Goal: Task Accomplishment & Management: Use online tool/utility

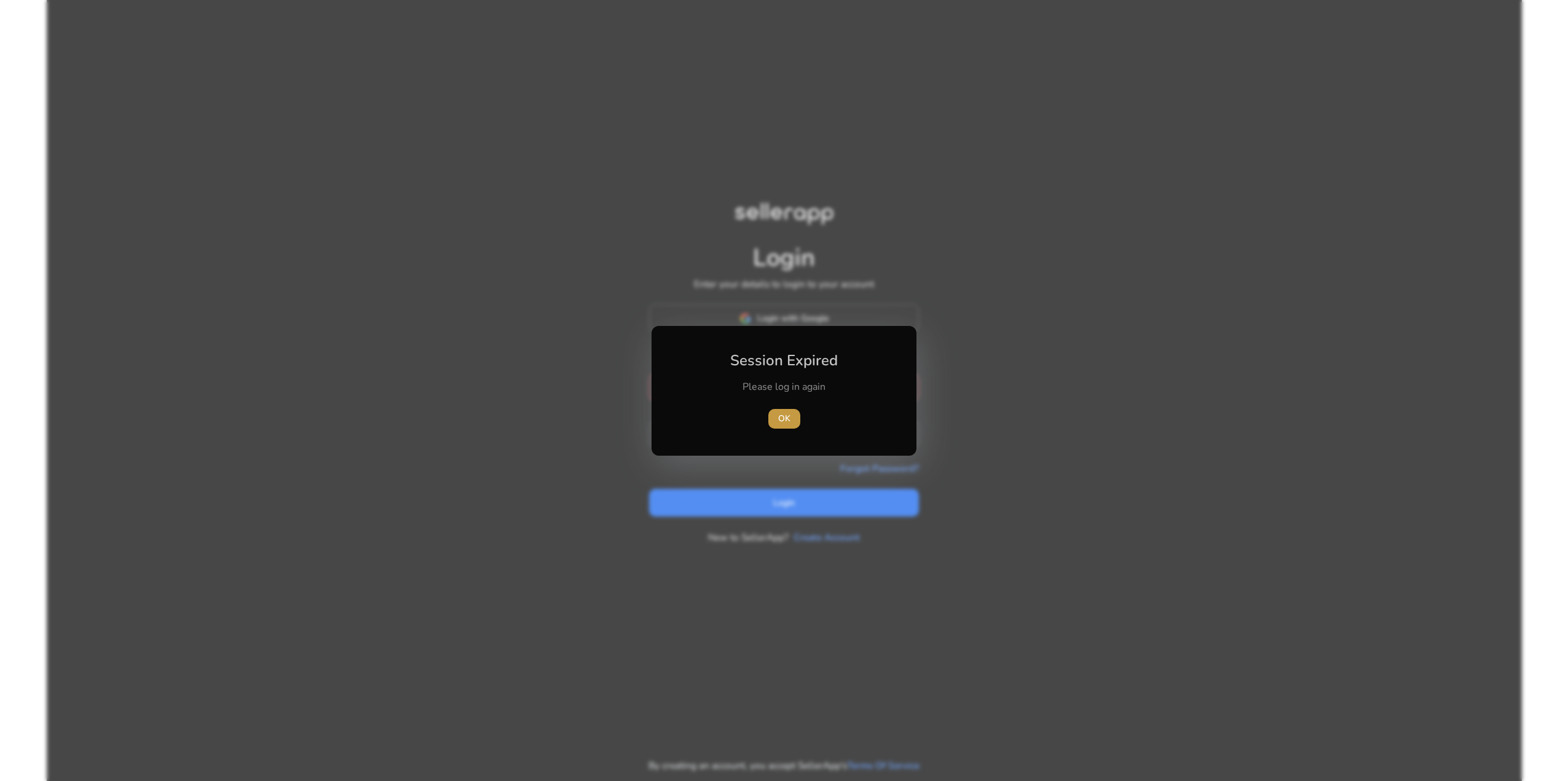
click at [785, 421] on span "OK" at bounding box center [784, 418] width 12 height 13
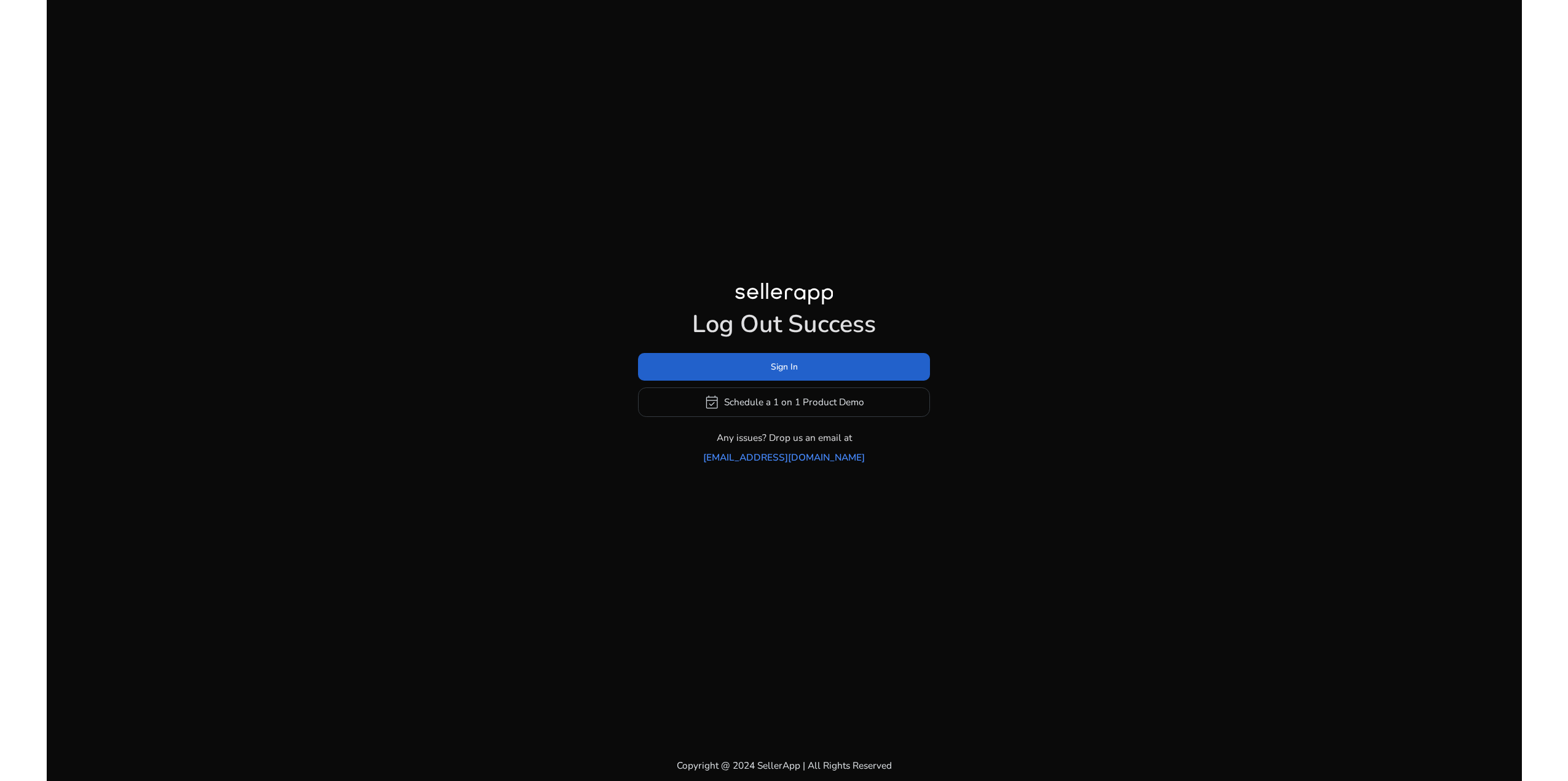
click at [755, 377] on span at bounding box center [784, 366] width 292 height 29
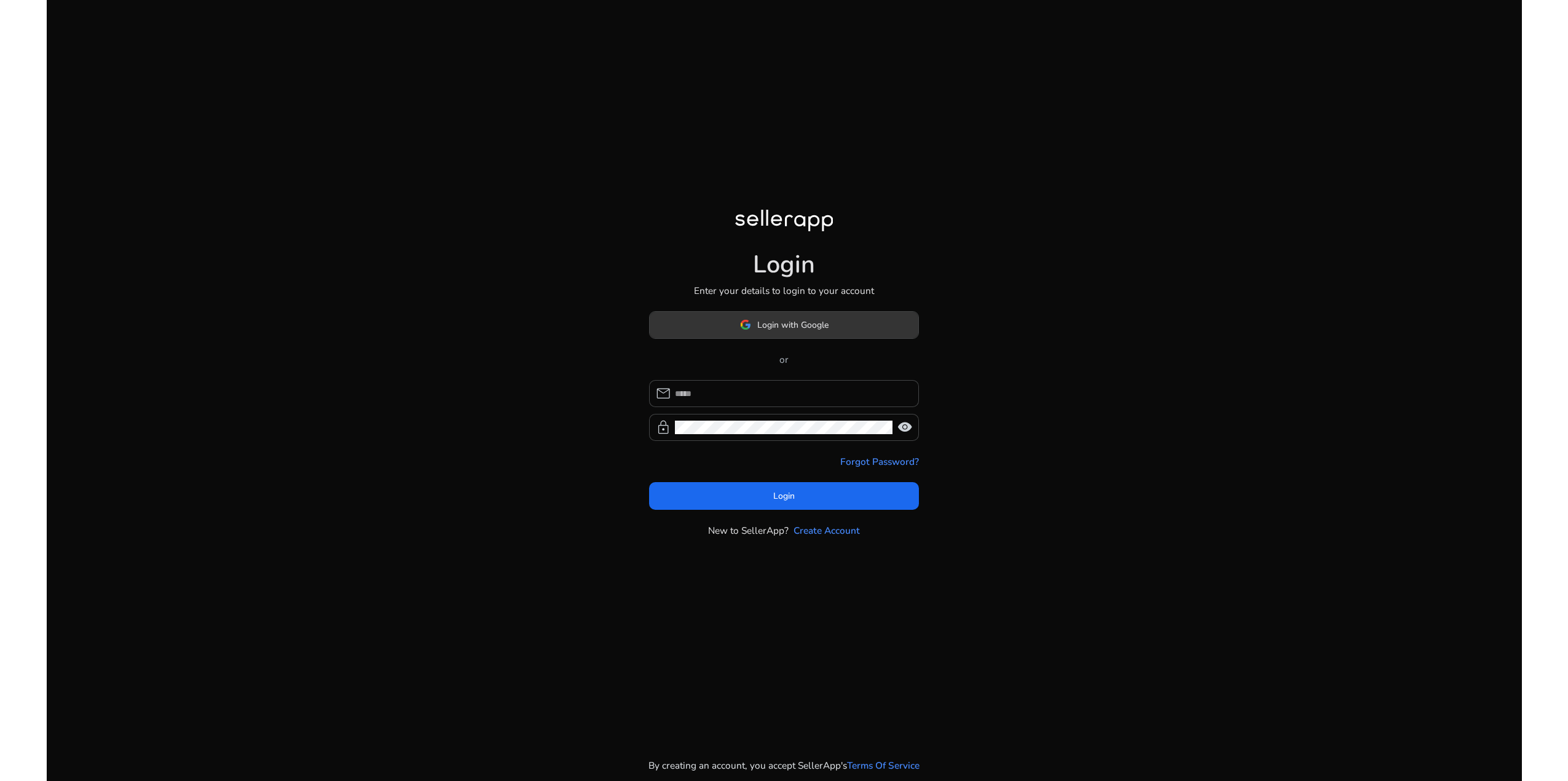
click at [758, 327] on span "Login with Google" at bounding box center [792, 325] width 71 height 13
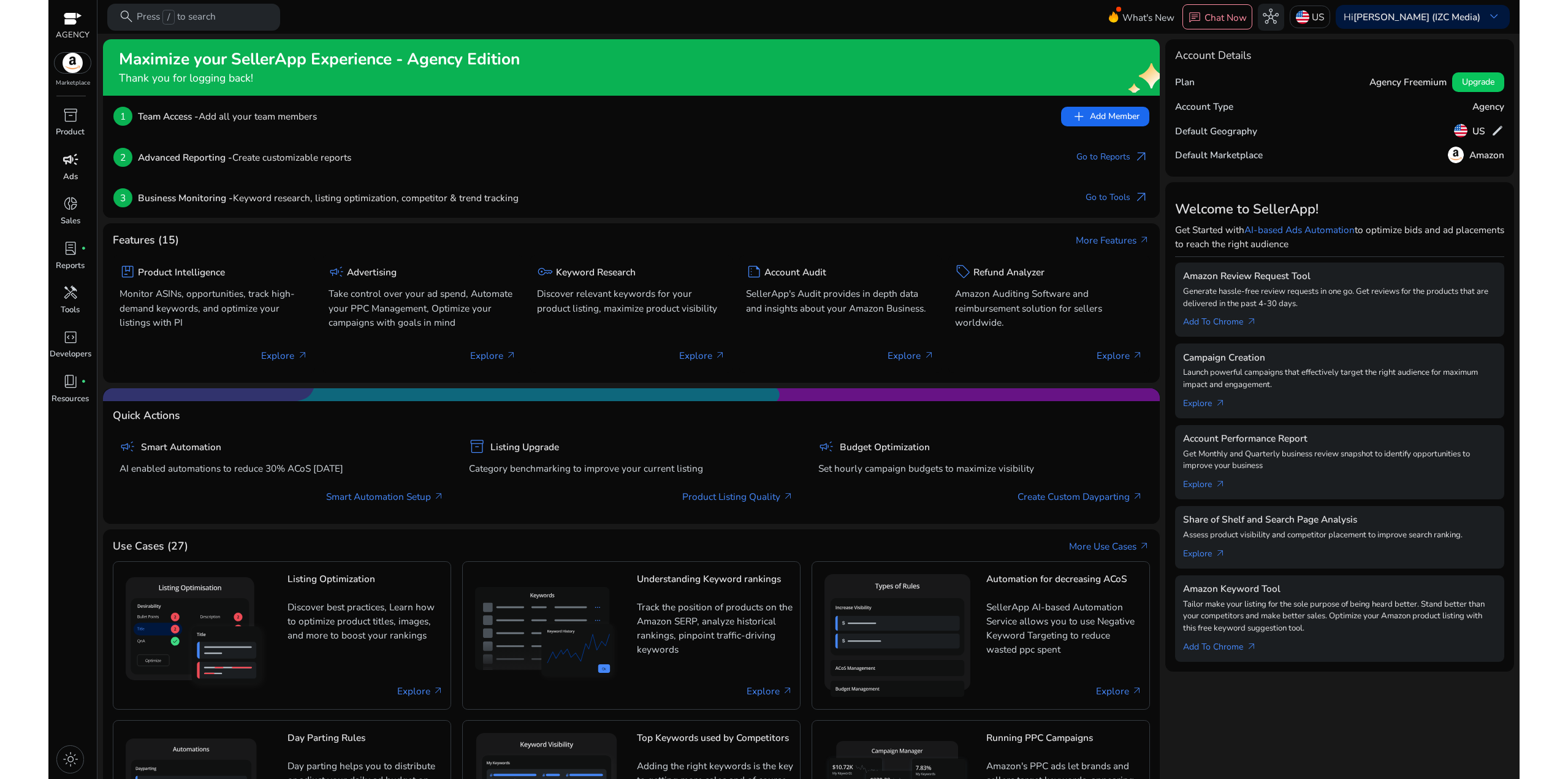
click at [75, 171] on p "Ads" at bounding box center [70, 177] width 15 height 12
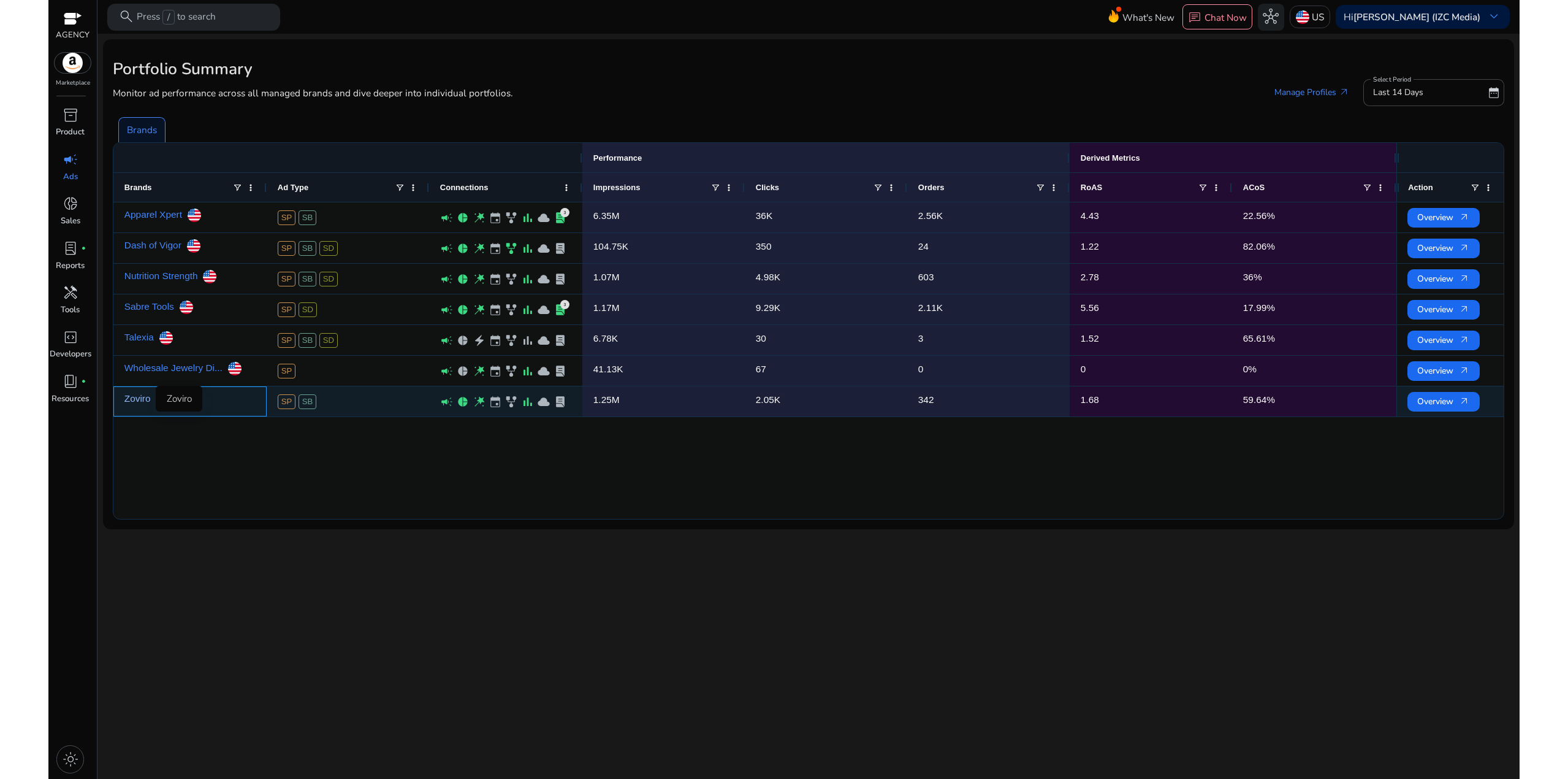
click at [141, 397] on link "Zoviro" at bounding box center [137, 398] width 27 height 24
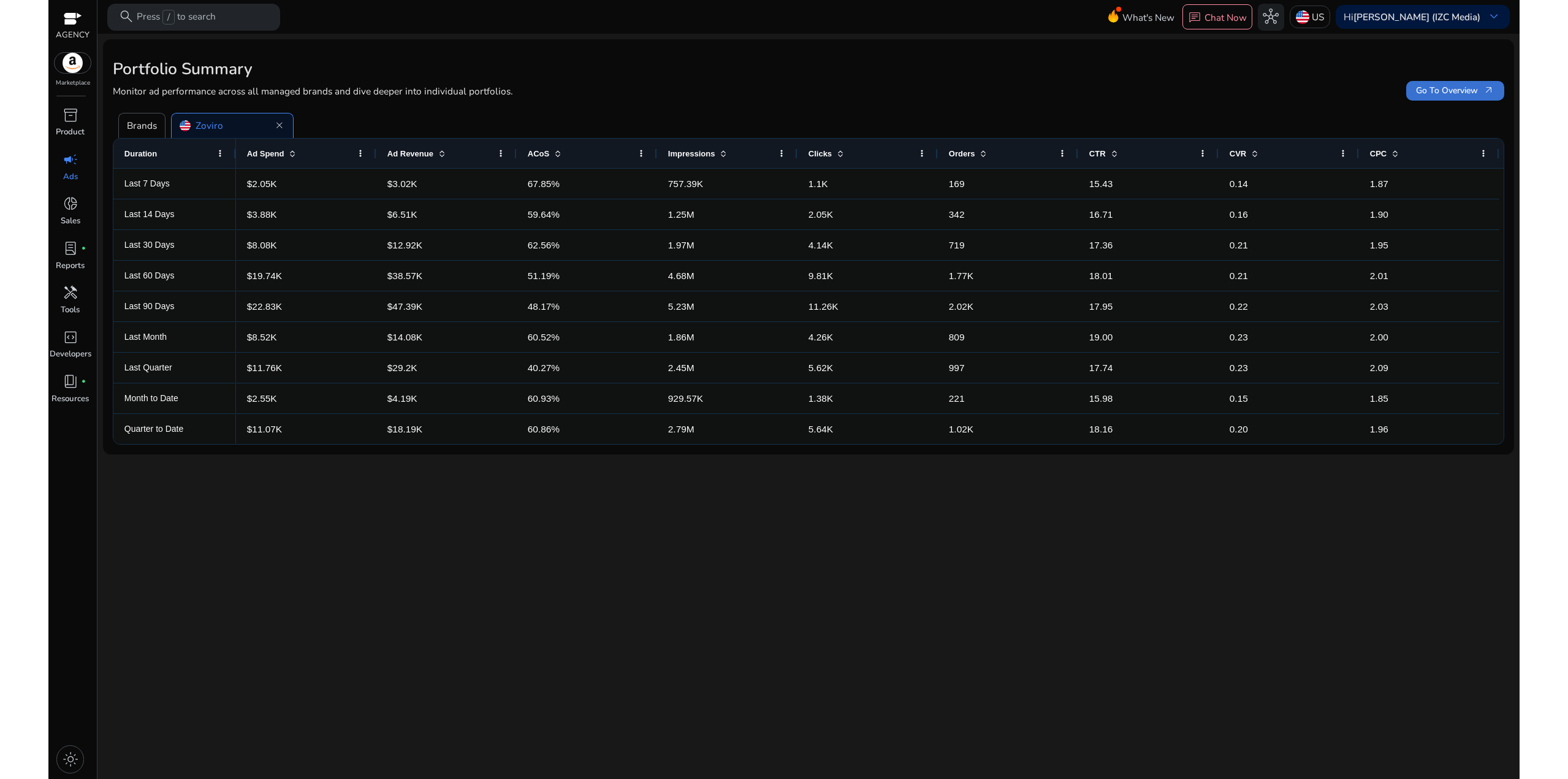
click at [1443, 83] on span at bounding box center [1455, 91] width 98 height 29
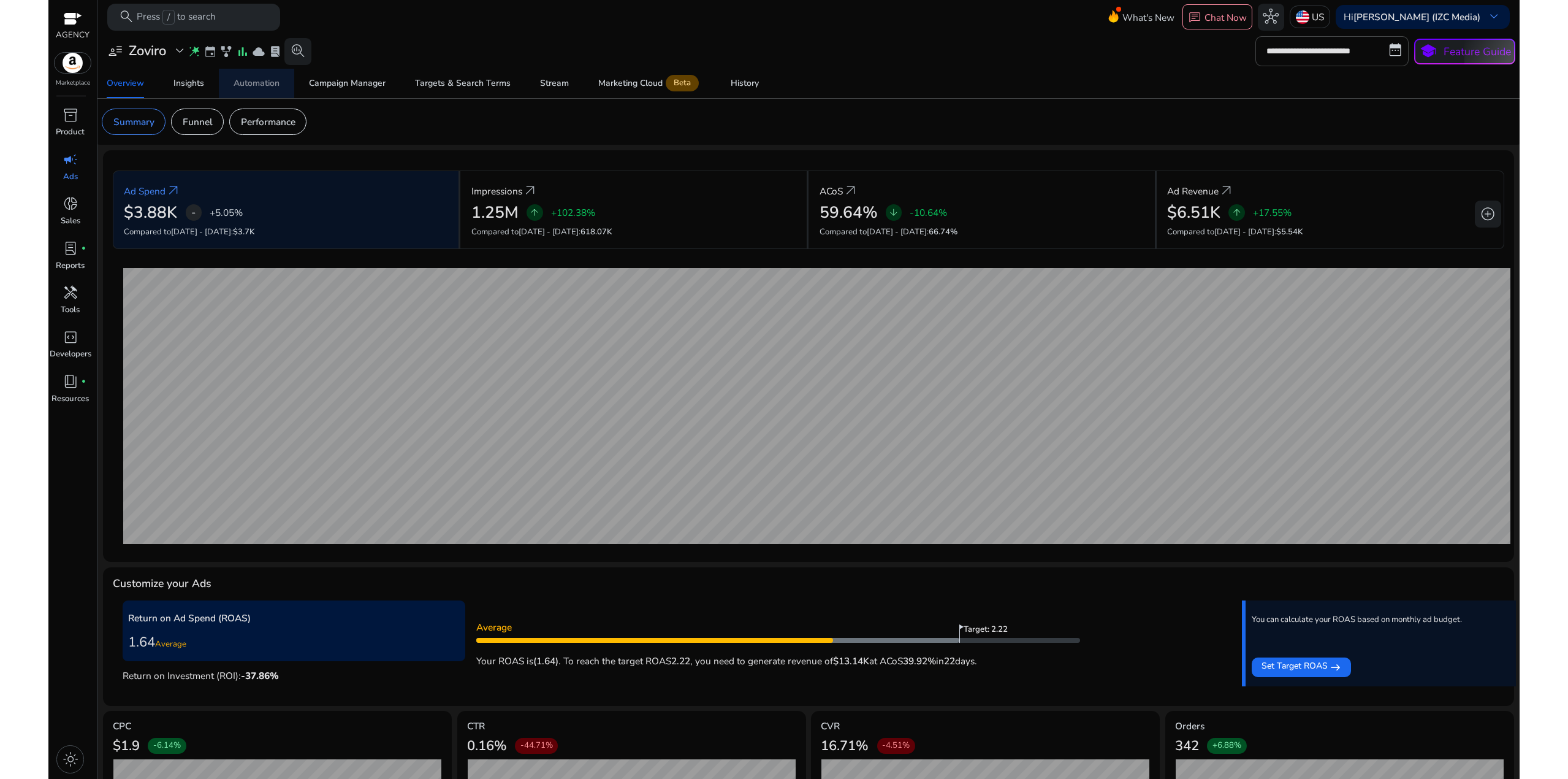
click at [267, 90] on span "Automation" at bounding box center [257, 83] width 46 height 29
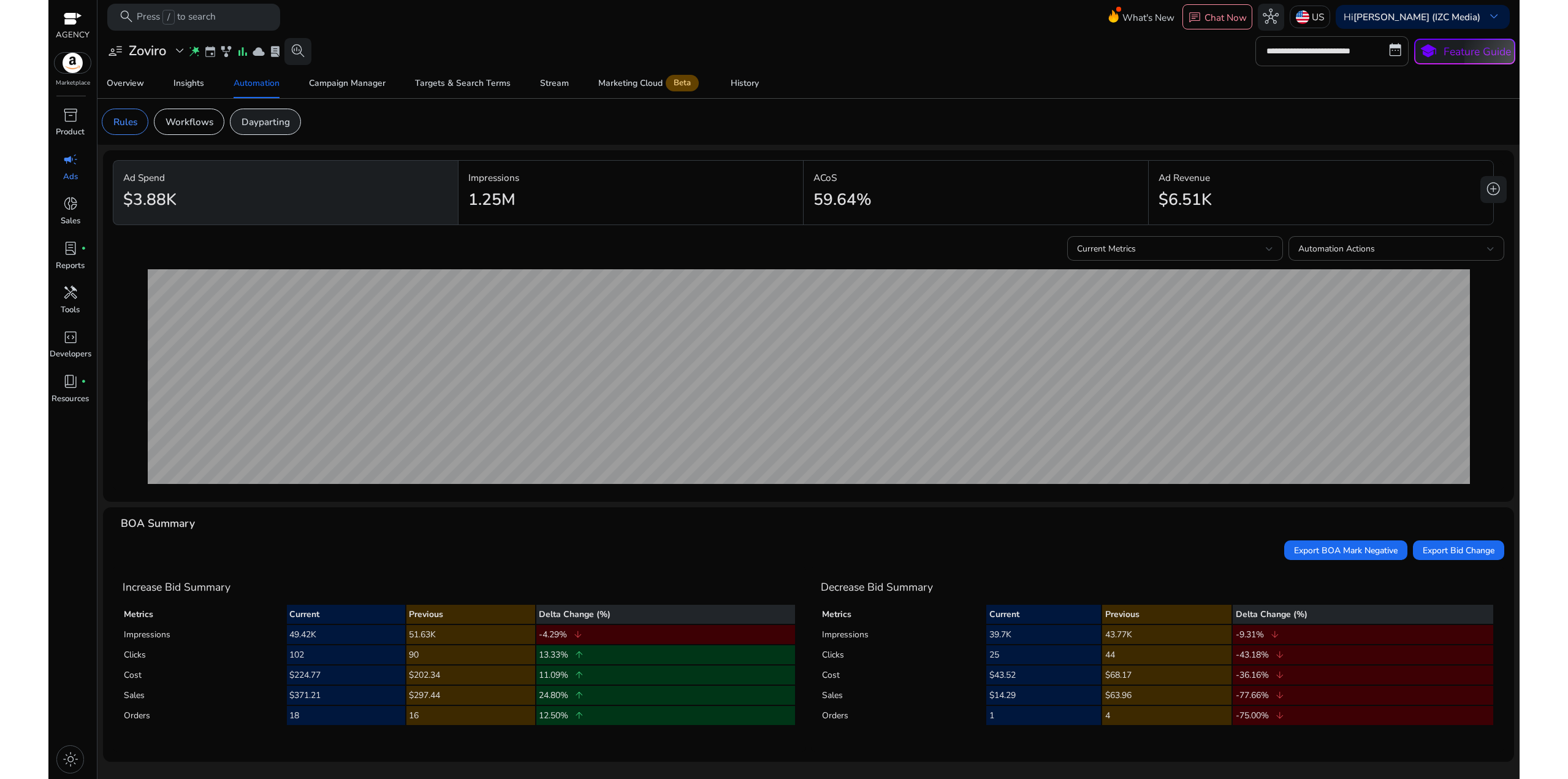
click at [264, 115] on p "Dayparting" at bounding box center [266, 122] width 49 height 14
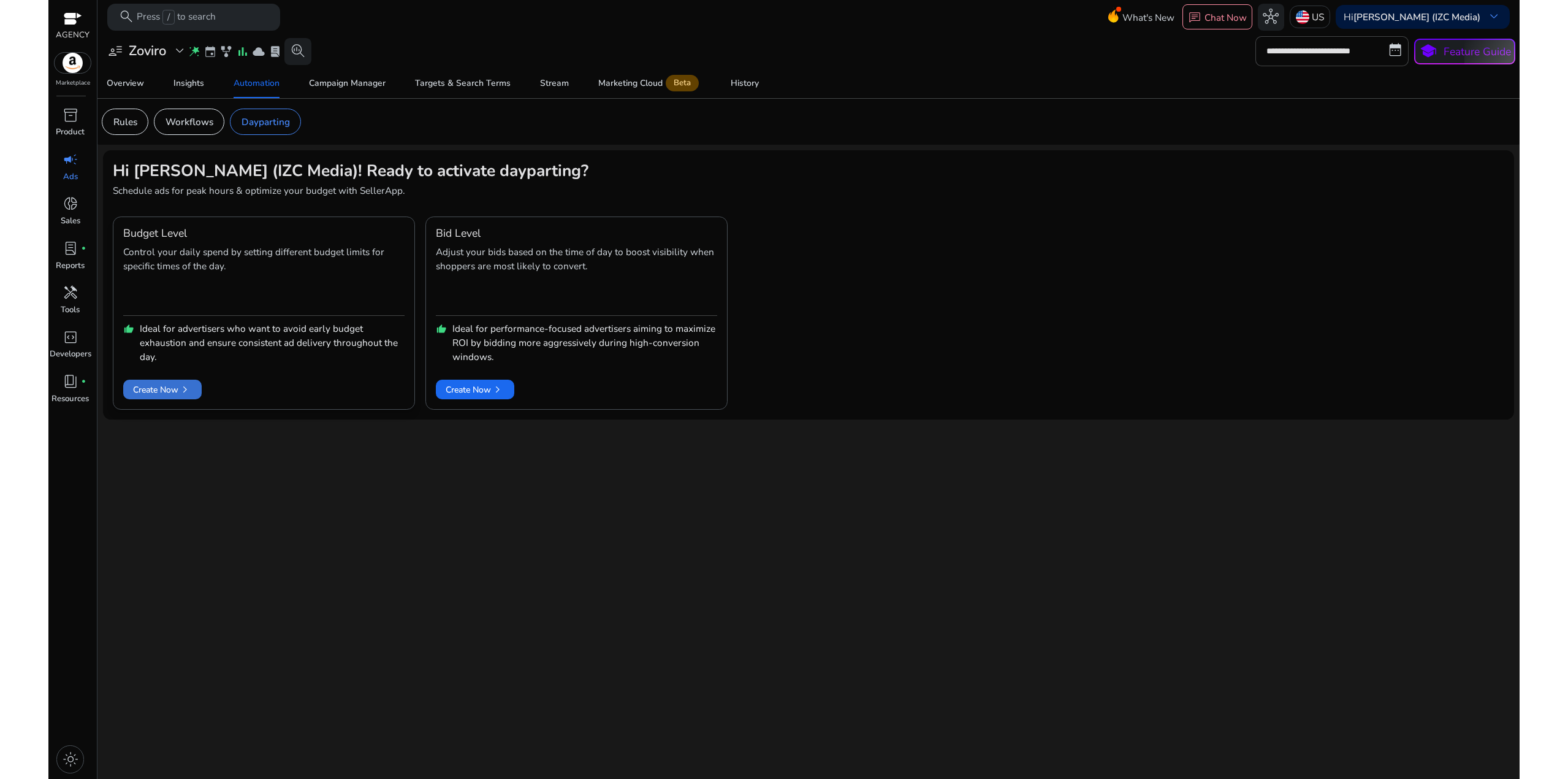
click at [150, 391] on span "Create Now chevron_right" at bounding box center [162, 389] width 59 height 14
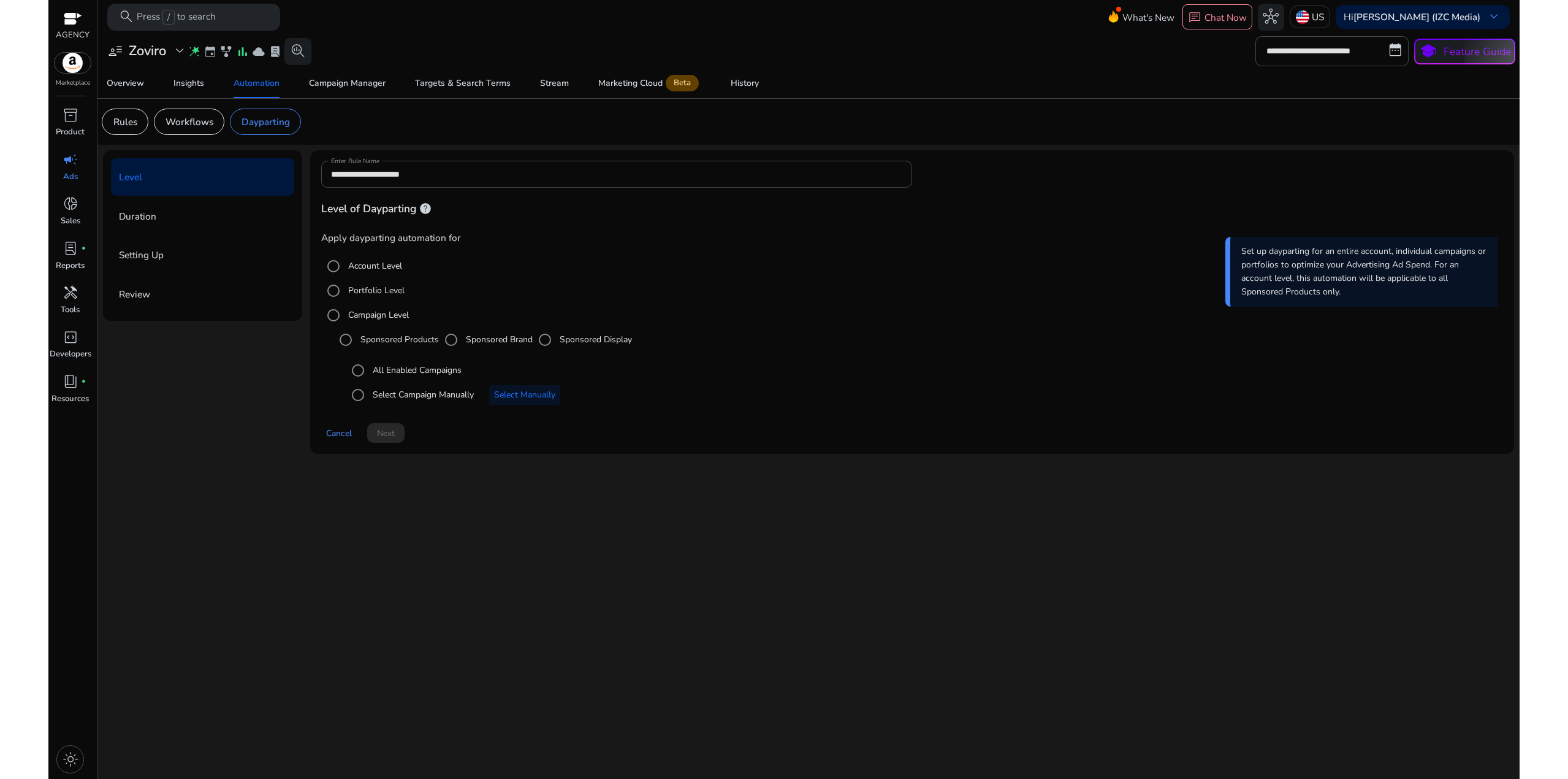
click at [389, 261] on label "Account Level" at bounding box center [374, 266] width 57 height 13
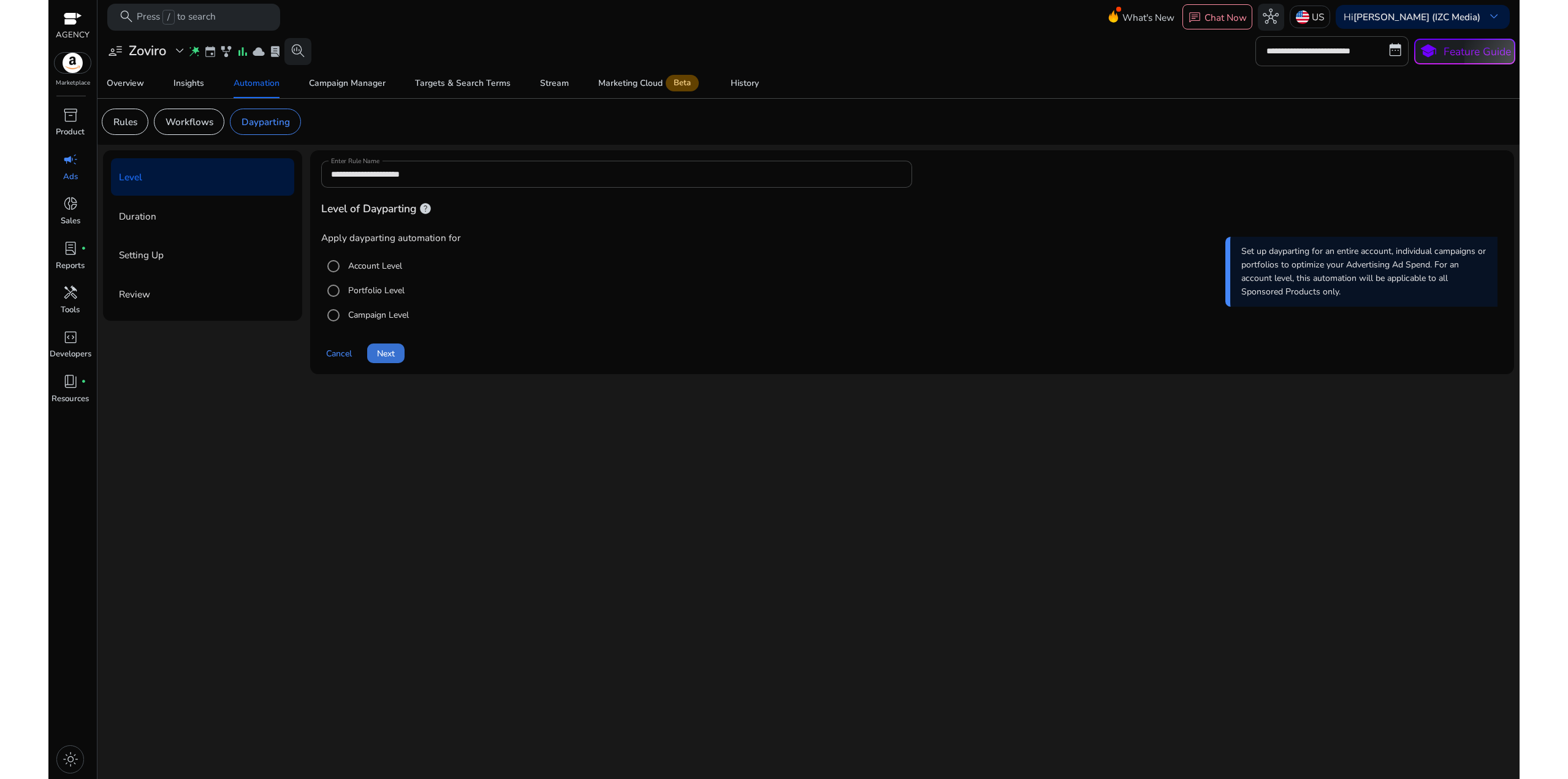
click at [392, 351] on span "Next" at bounding box center [386, 353] width 18 height 13
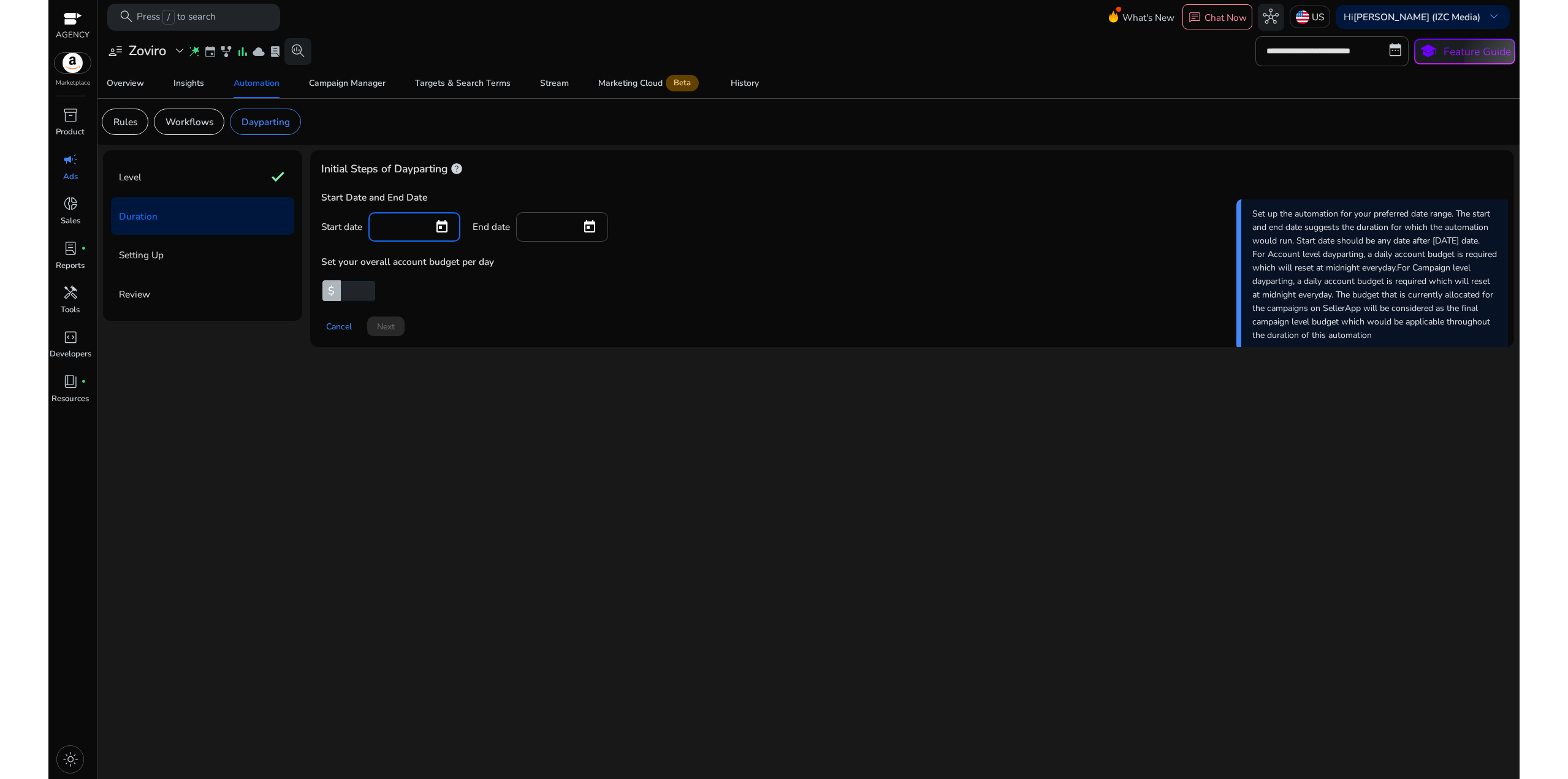
click at [412, 219] on input at bounding box center [400, 225] width 45 height 14
click at [437, 221] on span "Open calendar" at bounding box center [442, 227] width 29 height 29
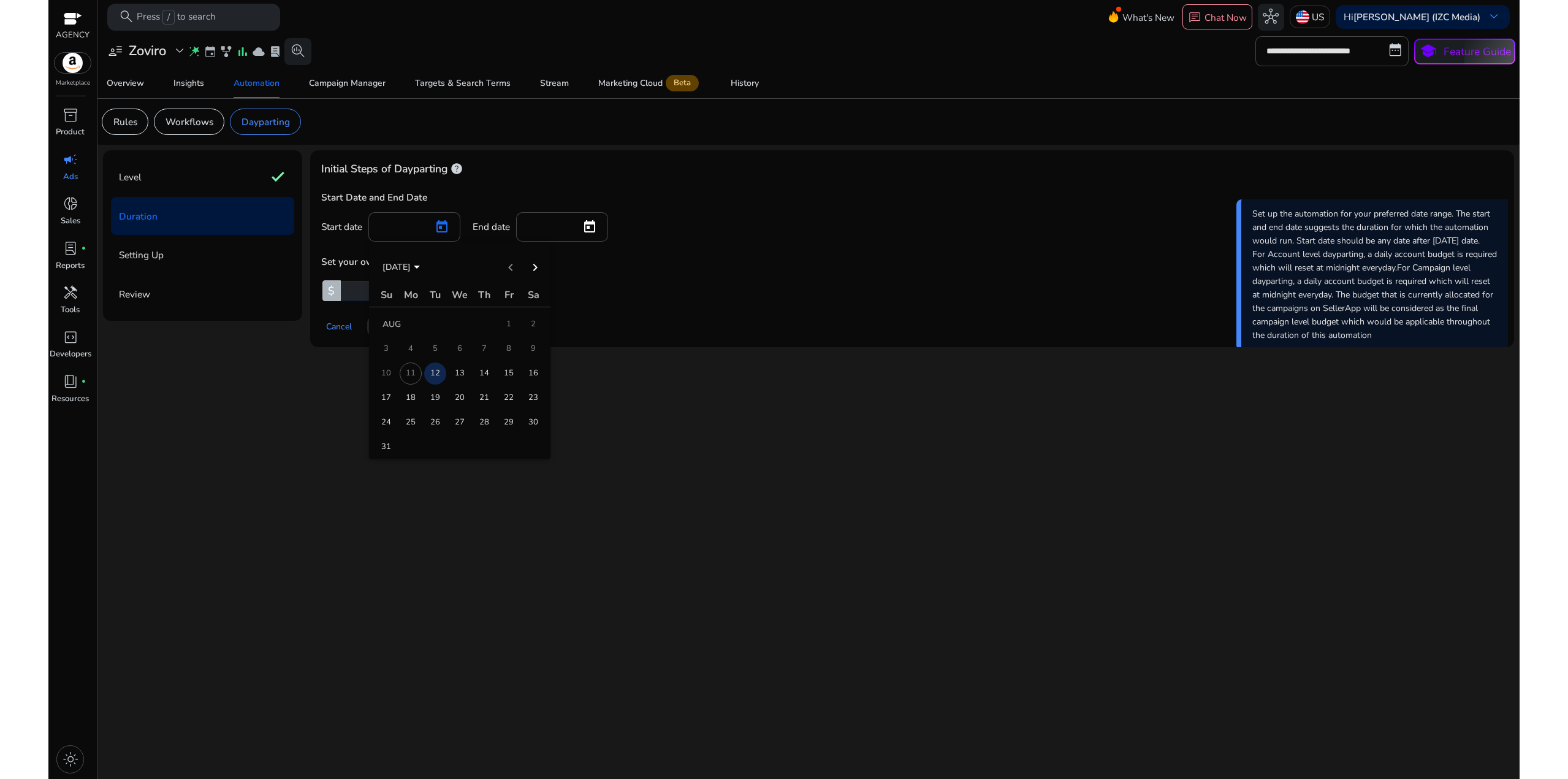
click at [414, 374] on span "11" at bounding box center [410, 374] width 22 height 22
click at [428, 369] on span "12" at bounding box center [435, 374] width 22 height 22
type input "*********"
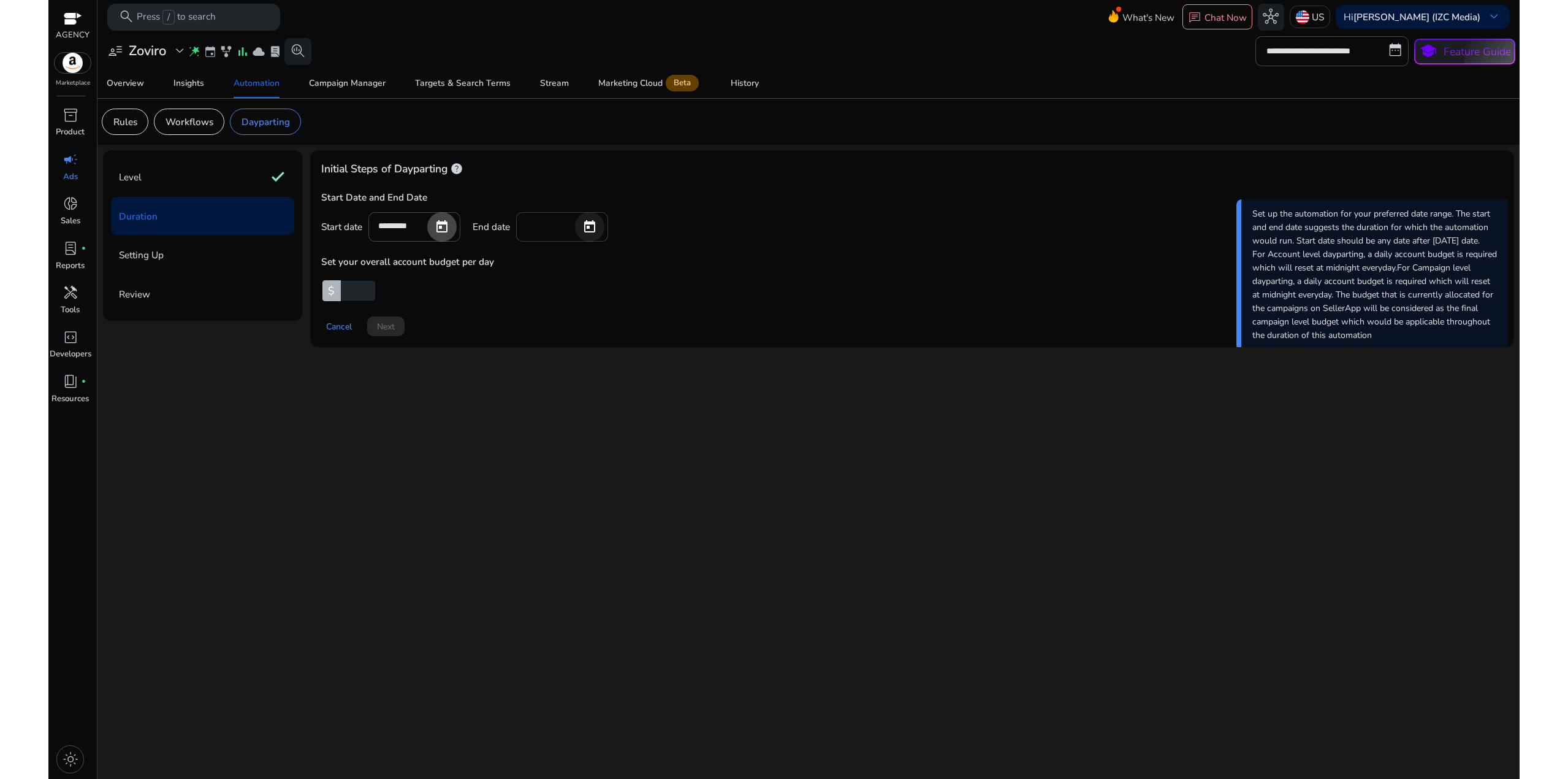
click at [598, 226] on span "Open calendar" at bounding box center [589, 227] width 29 height 29
click at [690, 268] on span "Next month" at bounding box center [683, 267] width 25 height 25
click at [689, 268] on span "Next month" at bounding box center [683, 267] width 25 height 25
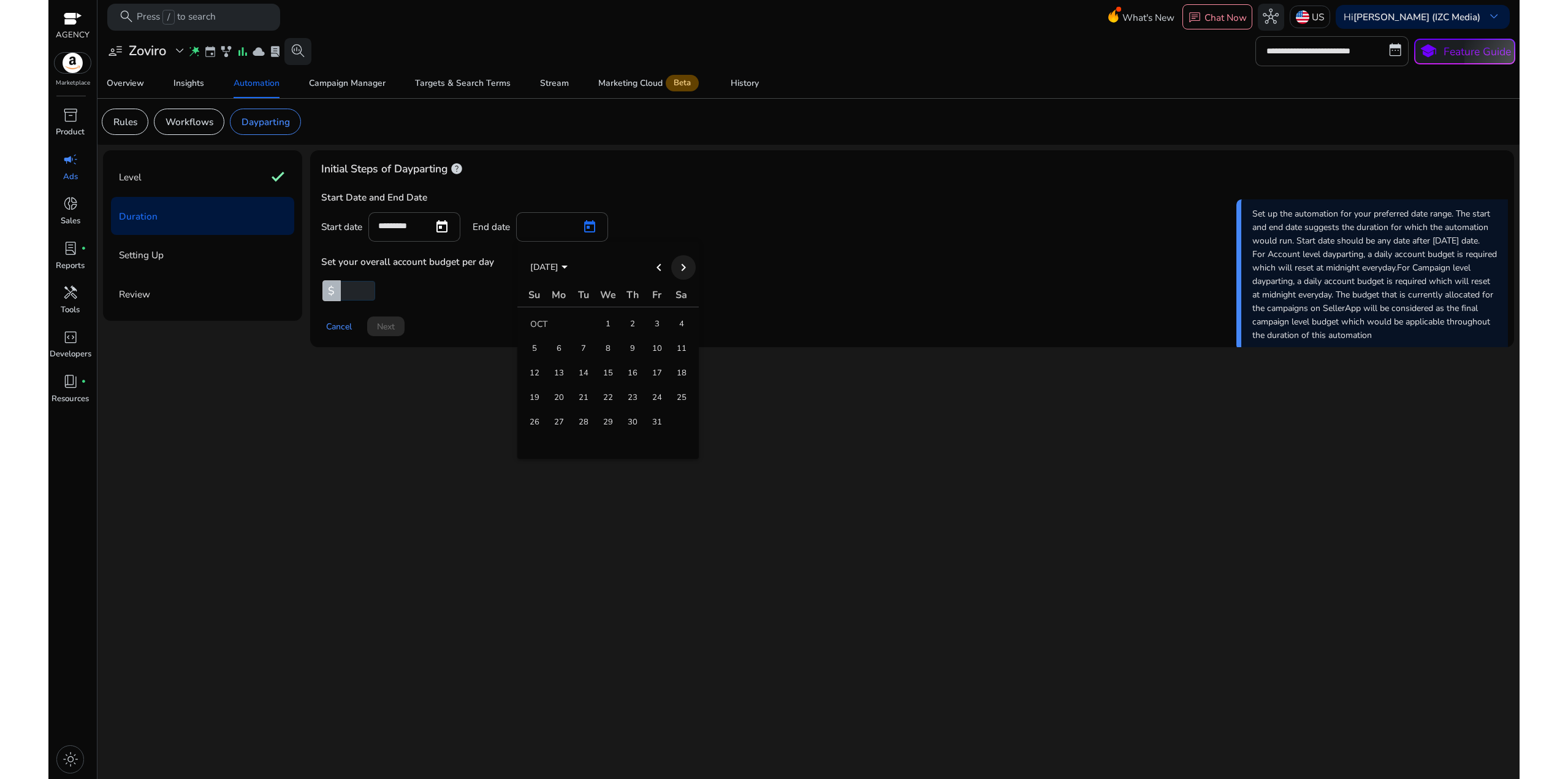
click at [689, 268] on span "Next month" at bounding box center [683, 267] width 25 height 25
click at [662, 266] on span "Previous month" at bounding box center [659, 267] width 25 height 25
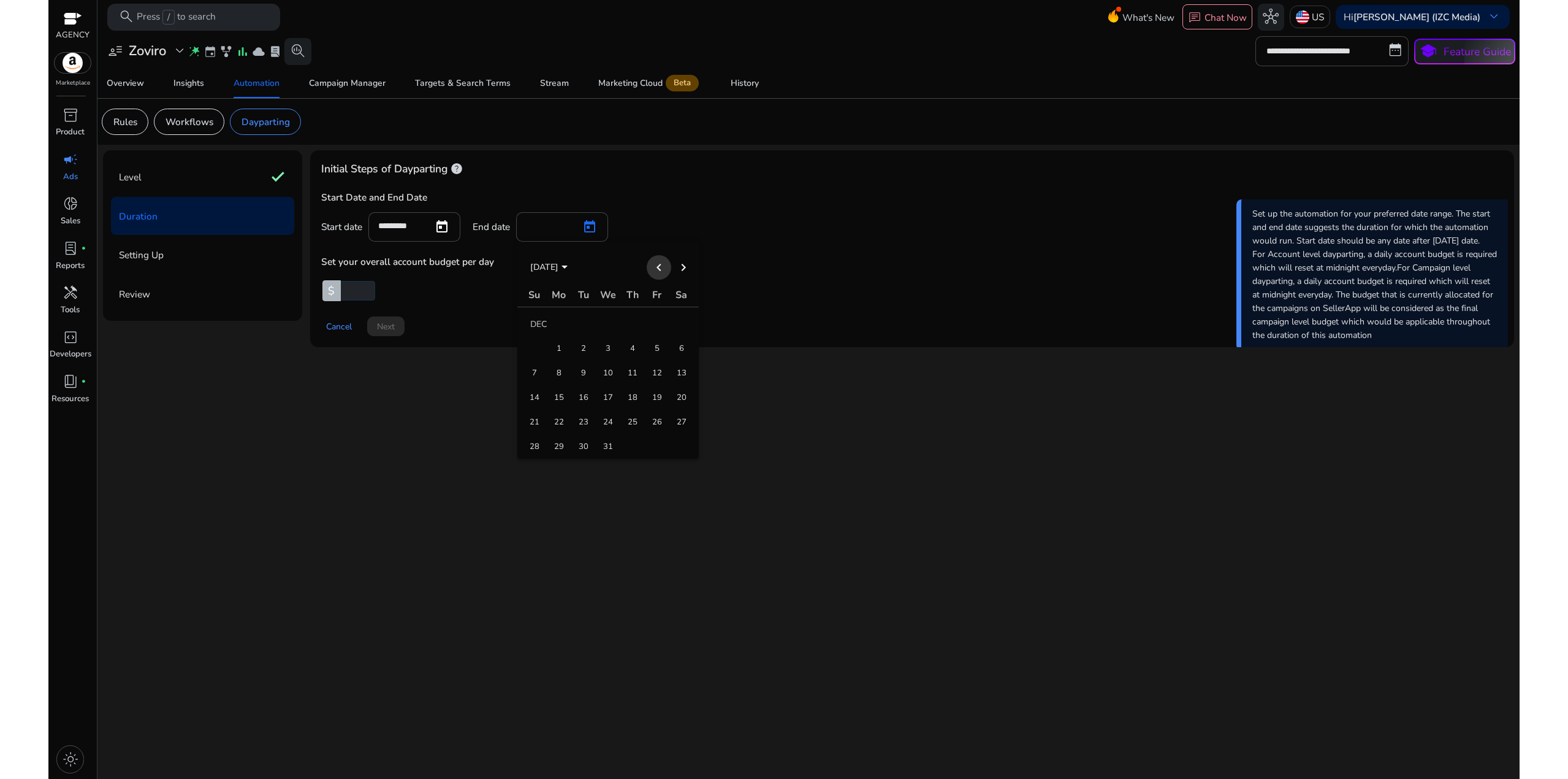
click at [662, 266] on span "Previous month" at bounding box center [659, 267] width 25 height 25
click at [540, 447] on span "31" at bounding box center [535, 447] width 22 height 22
type input "*********"
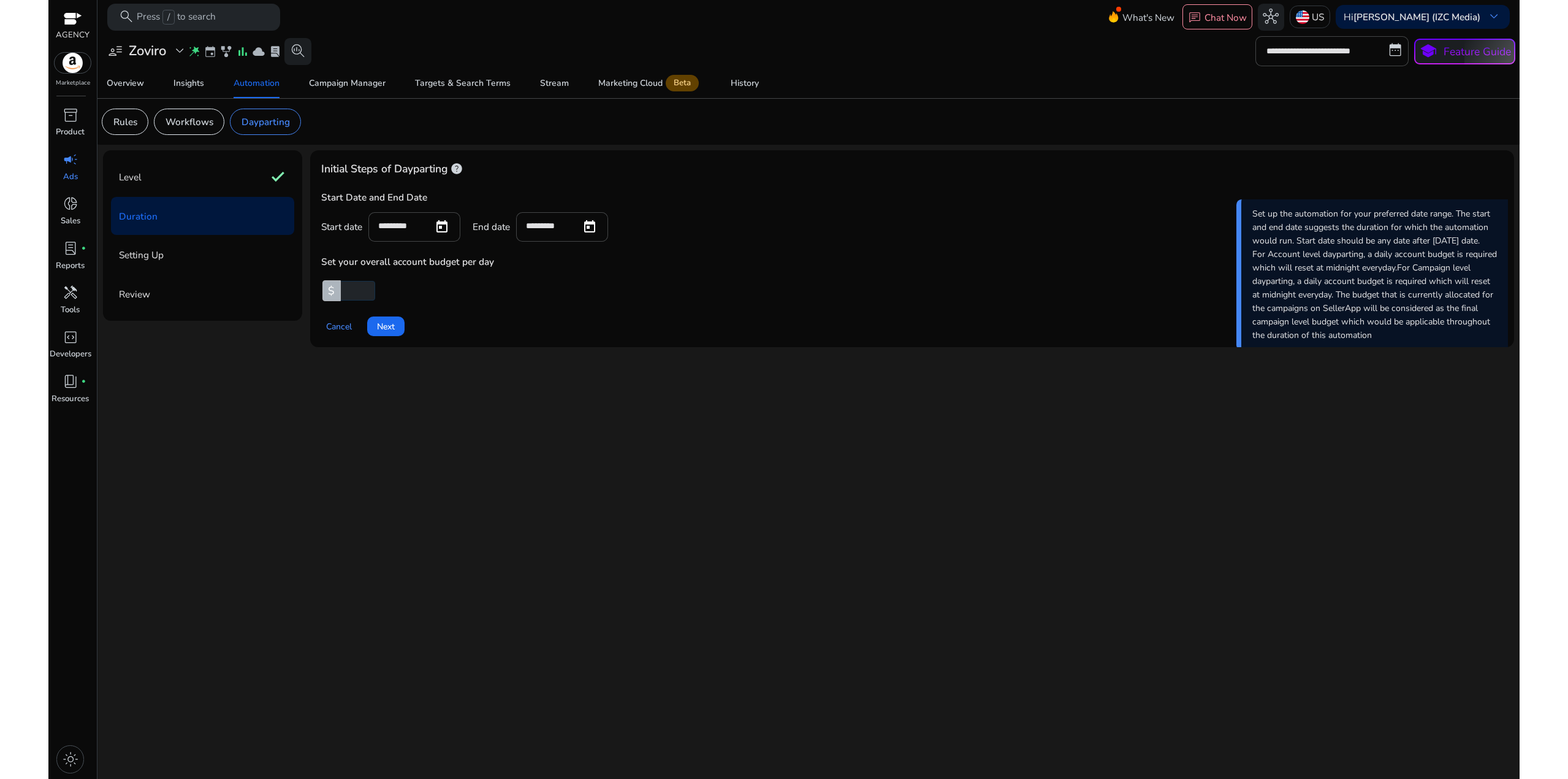
click at [352, 289] on input "number" at bounding box center [356, 291] width 36 height 20
click at [536, 369] on div "**********" at bounding box center [808, 405] width 1411 height 745
click at [391, 315] on span at bounding box center [386, 326] width 38 height 29
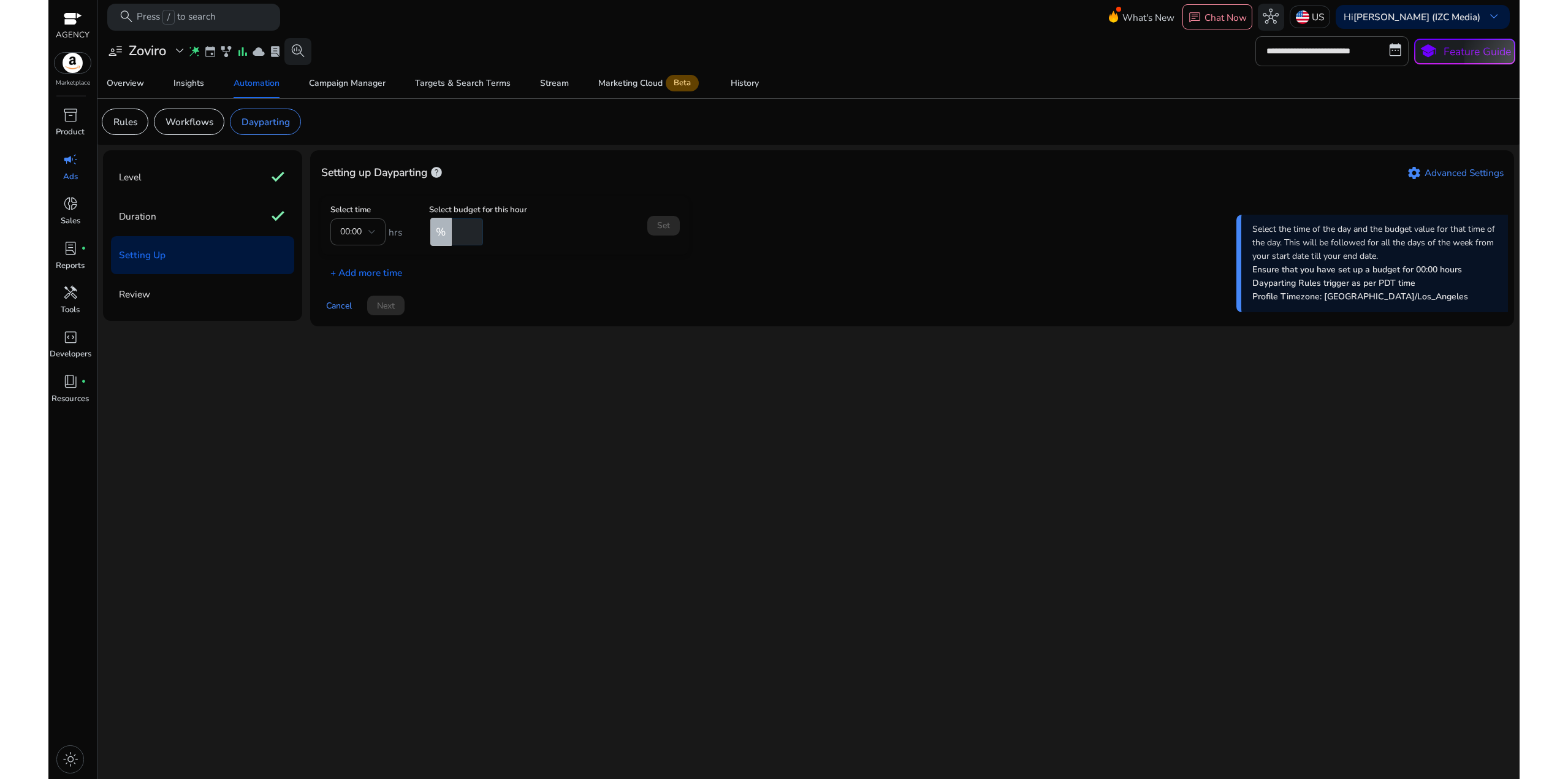
click at [368, 230] on mat-form-field "00:00" at bounding box center [358, 231] width 55 height 27
click at [353, 235] on mat-form-field "00:00" at bounding box center [358, 231] width 55 height 27
type input "*"
click at [473, 227] on input "*" at bounding box center [465, 231] width 33 height 27
drag, startPoint x: 458, startPoint y: 239, endPoint x: 452, endPoint y: 236, distance: 6.7
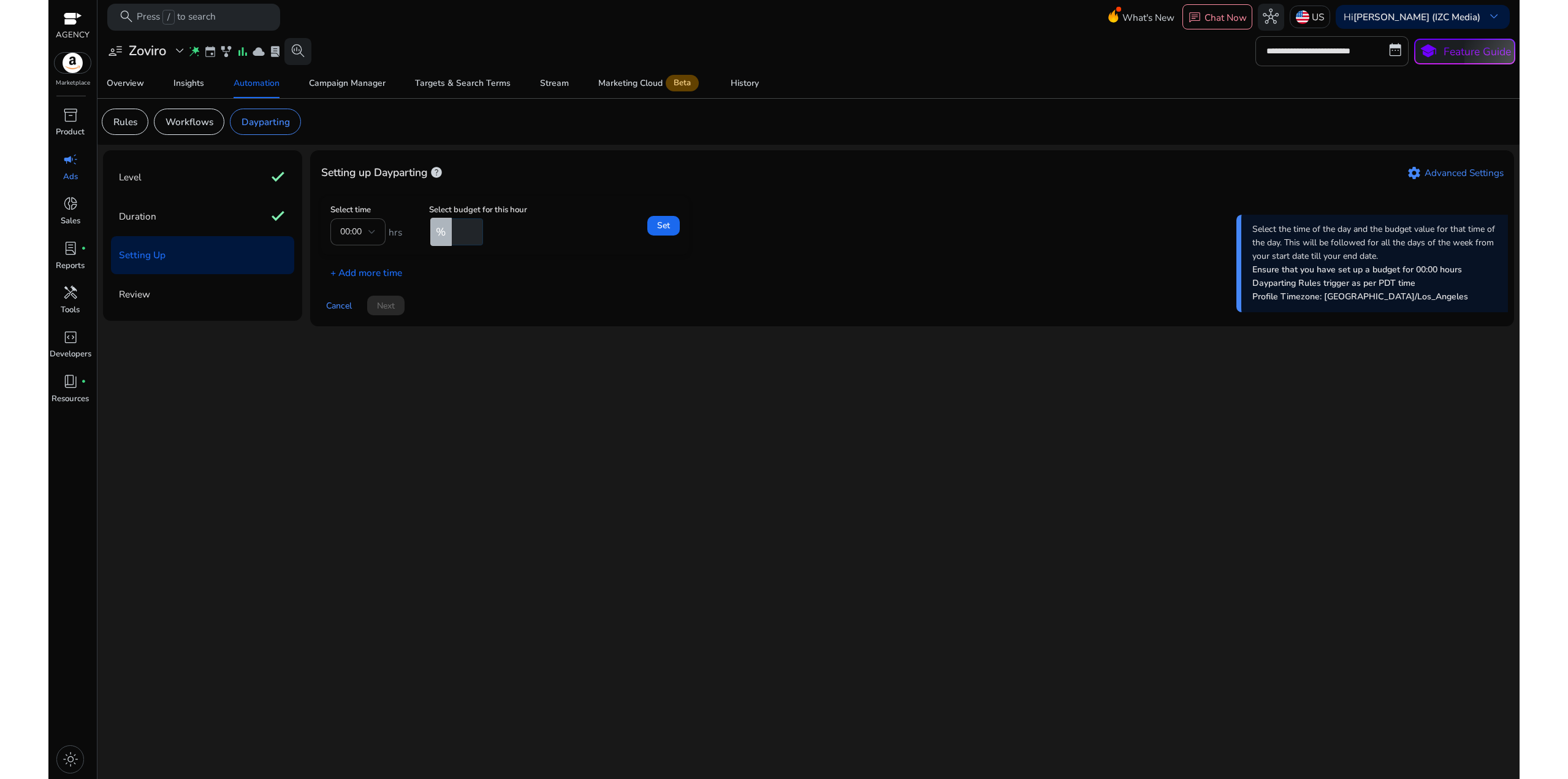
click at [460, 235] on input "*" at bounding box center [465, 231] width 33 height 27
drag, startPoint x: 462, startPoint y: 232, endPoint x: 447, endPoint y: 231, distance: 15.0
click at [456, 233] on input "*" at bounding box center [465, 231] width 33 height 27
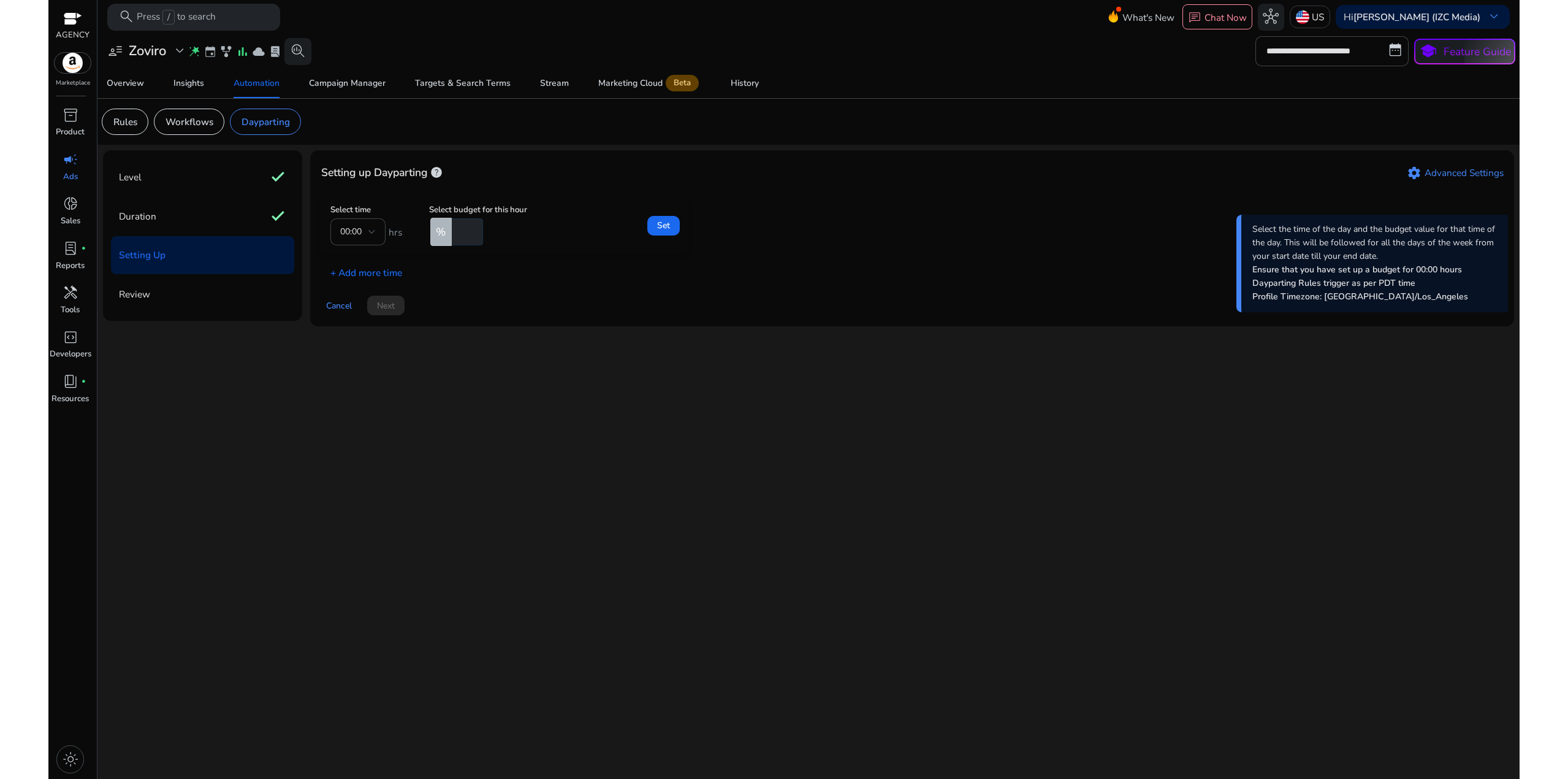
click at [522, 257] on div "Select time 00:00 hrs Select budget for this hour % * Set + Add more time" at bounding box center [913, 237] width 1182 height 83
click at [666, 223] on span "Set" at bounding box center [663, 225] width 13 height 13
click at [367, 255] on p "+ Add more time" at bounding box center [362, 257] width 81 height 21
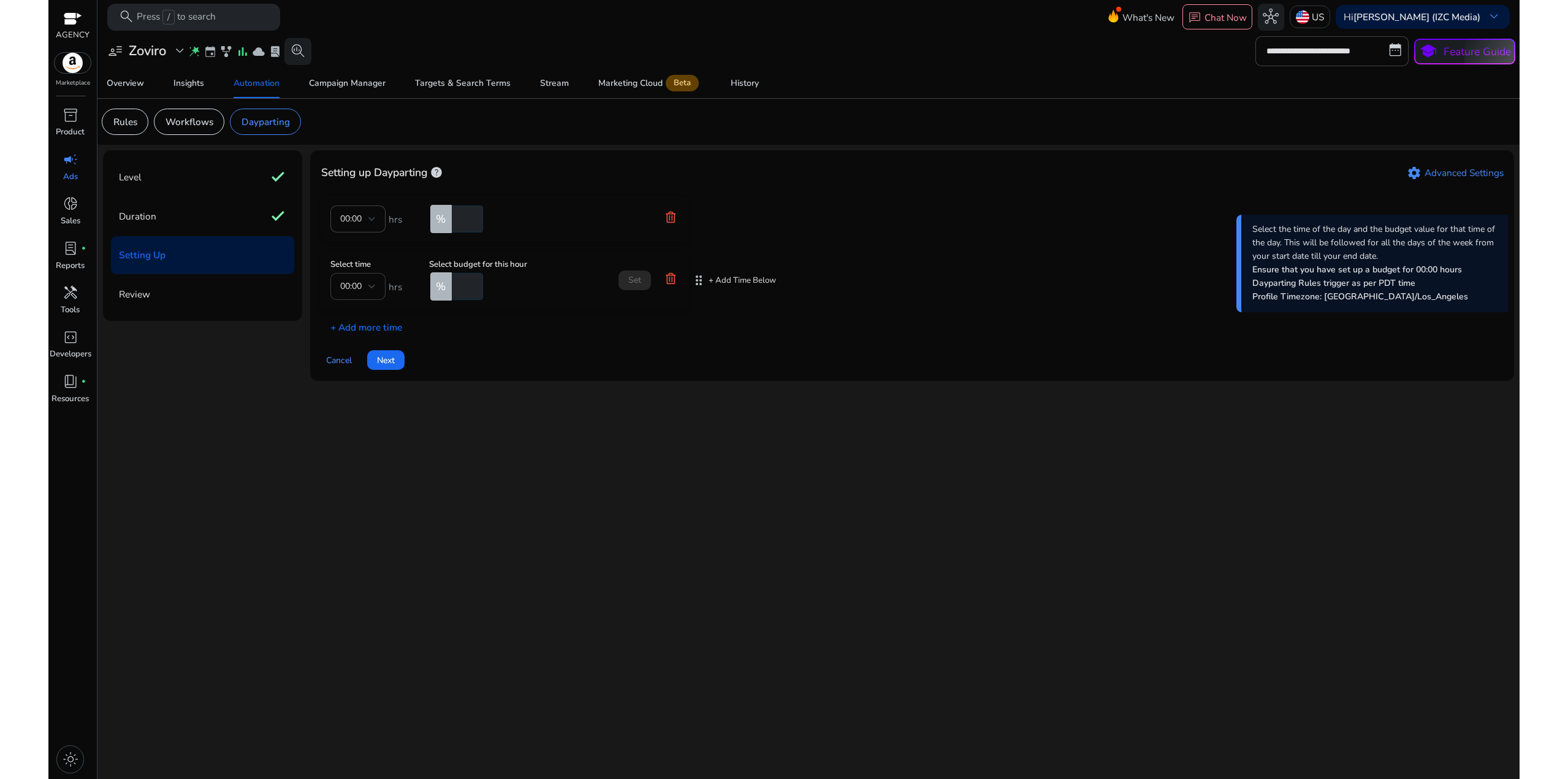
click at [380, 291] on div "00:00" at bounding box center [358, 285] width 55 height 27
click at [363, 316] on span "06:00" at bounding box center [357, 312] width 35 height 14
click at [473, 284] on input "*" at bounding box center [465, 285] width 33 height 27
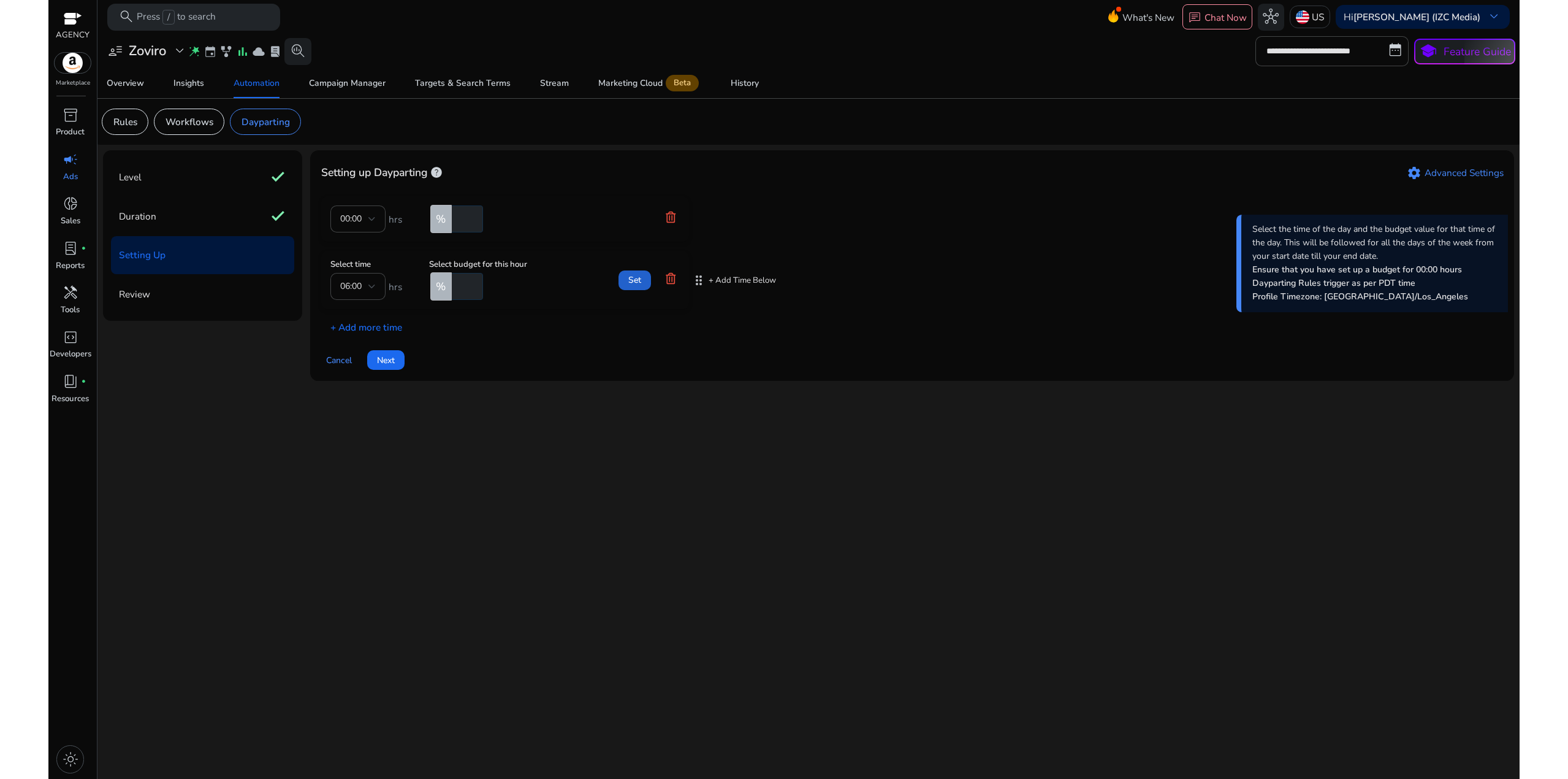
type input "***"
click at [631, 275] on span "Set" at bounding box center [634, 279] width 13 height 13
click at [356, 312] on p "+ Add more time" at bounding box center [362, 311] width 81 height 21
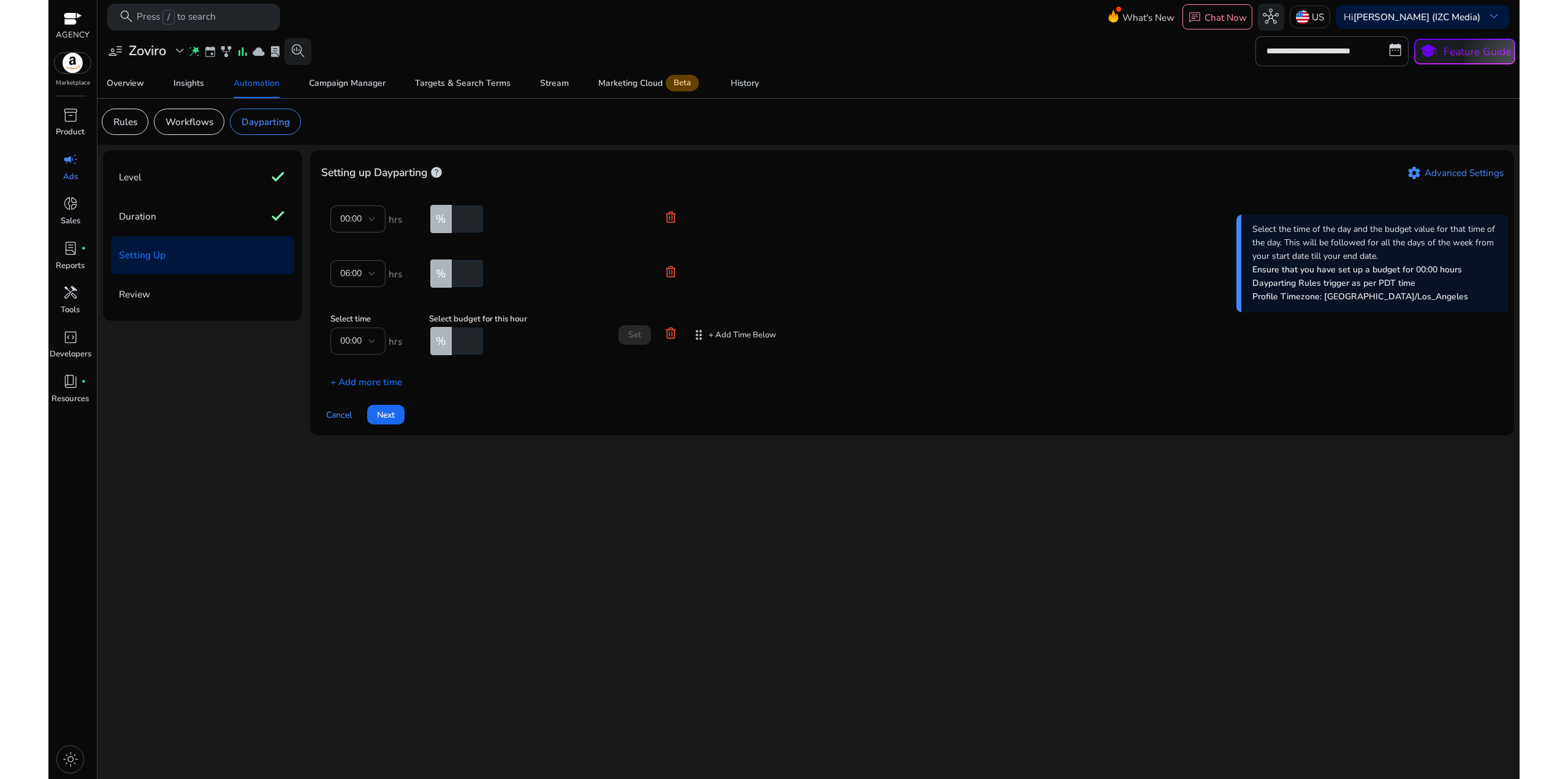
click at [374, 337] on div at bounding box center [372, 340] width 8 height 15
drag, startPoint x: 361, startPoint y: 475, endPoint x: 365, endPoint y: 465, distance: 10.8
click at [361, 475] on span "22:00" at bounding box center [357, 474] width 35 height 14
click at [474, 341] on input "**" at bounding box center [465, 340] width 33 height 27
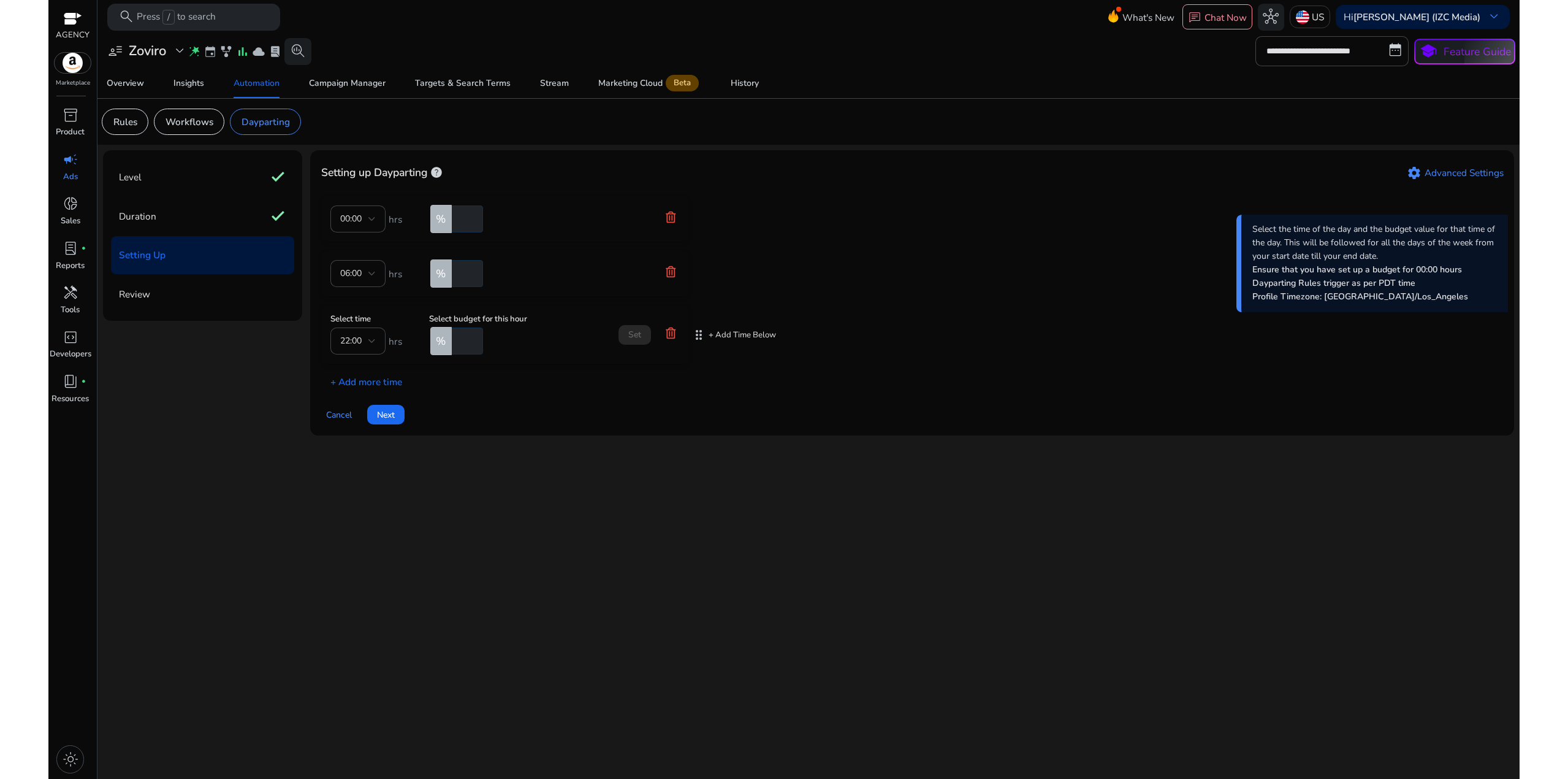
drag, startPoint x: 470, startPoint y: 339, endPoint x: 440, endPoint y: 336, distance: 30.1
click at [440, 336] on div "% **" at bounding box center [466, 340] width 74 height 27
type input "*"
click at [549, 357] on mat-card "Select time 22:00 hrs Select budget for this hour % * Set" at bounding box center [505, 334] width 368 height 58
click at [637, 333] on span "Set" at bounding box center [634, 334] width 13 height 13
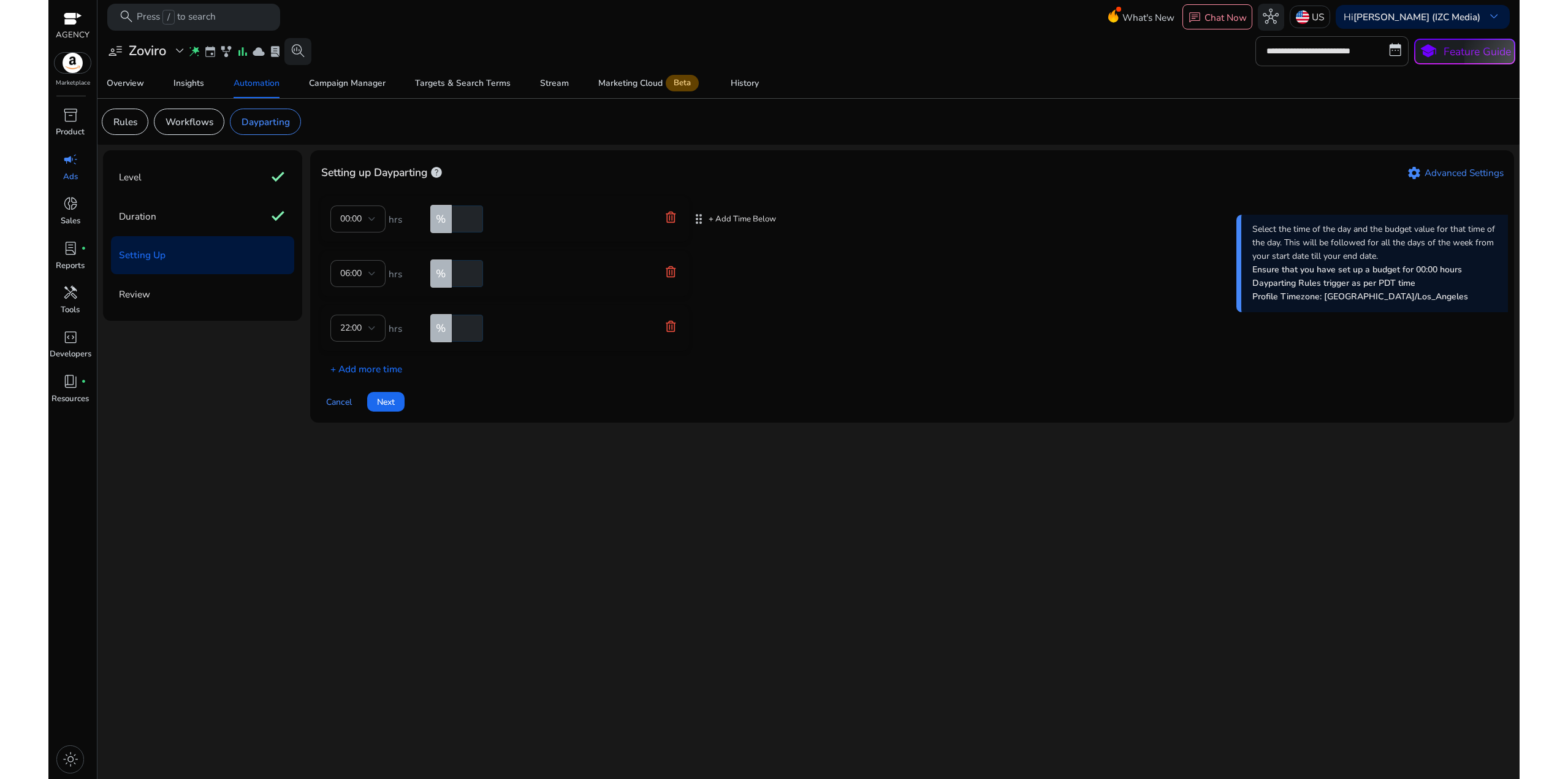
click at [673, 213] on icon at bounding box center [671, 217] width 12 height 12
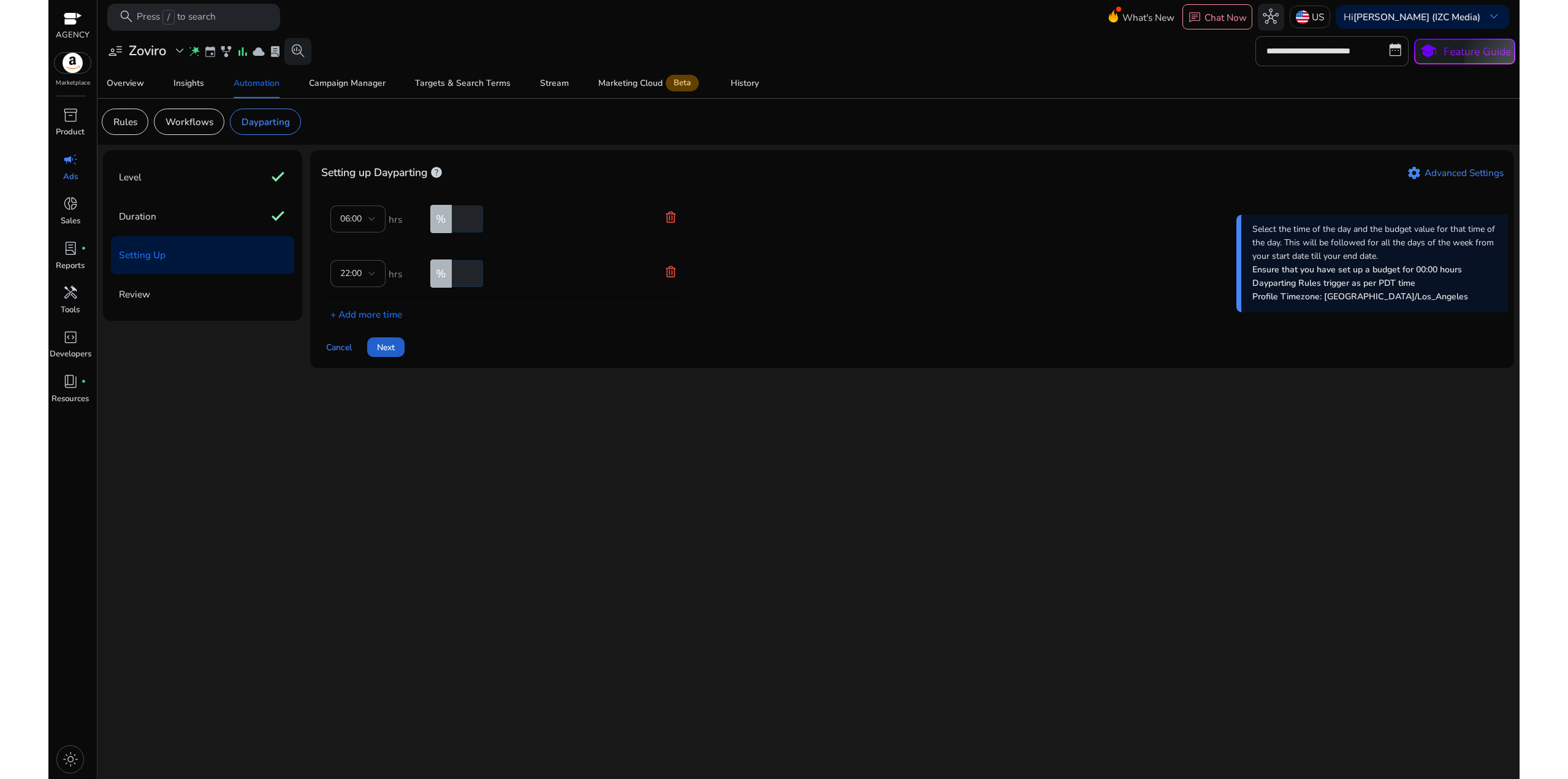
click at [388, 345] on span "Next" at bounding box center [386, 347] width 18 height 13
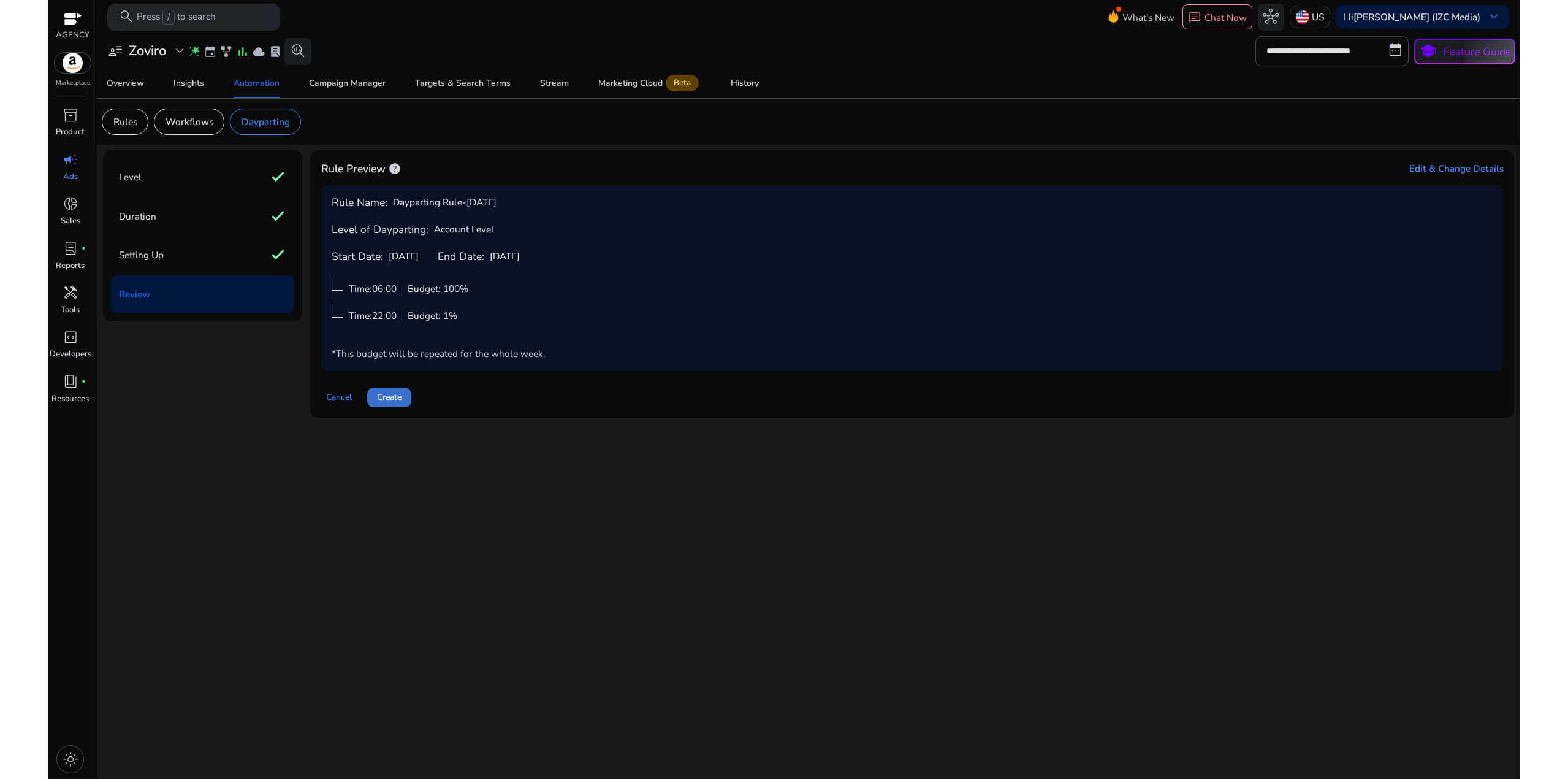
click at [404, 397] on span at bounding box center [390, 397] width 45 height 29
click at [404, 397] on div "Cancel Create" at bounding box center [913, 392] width 1182 height 31
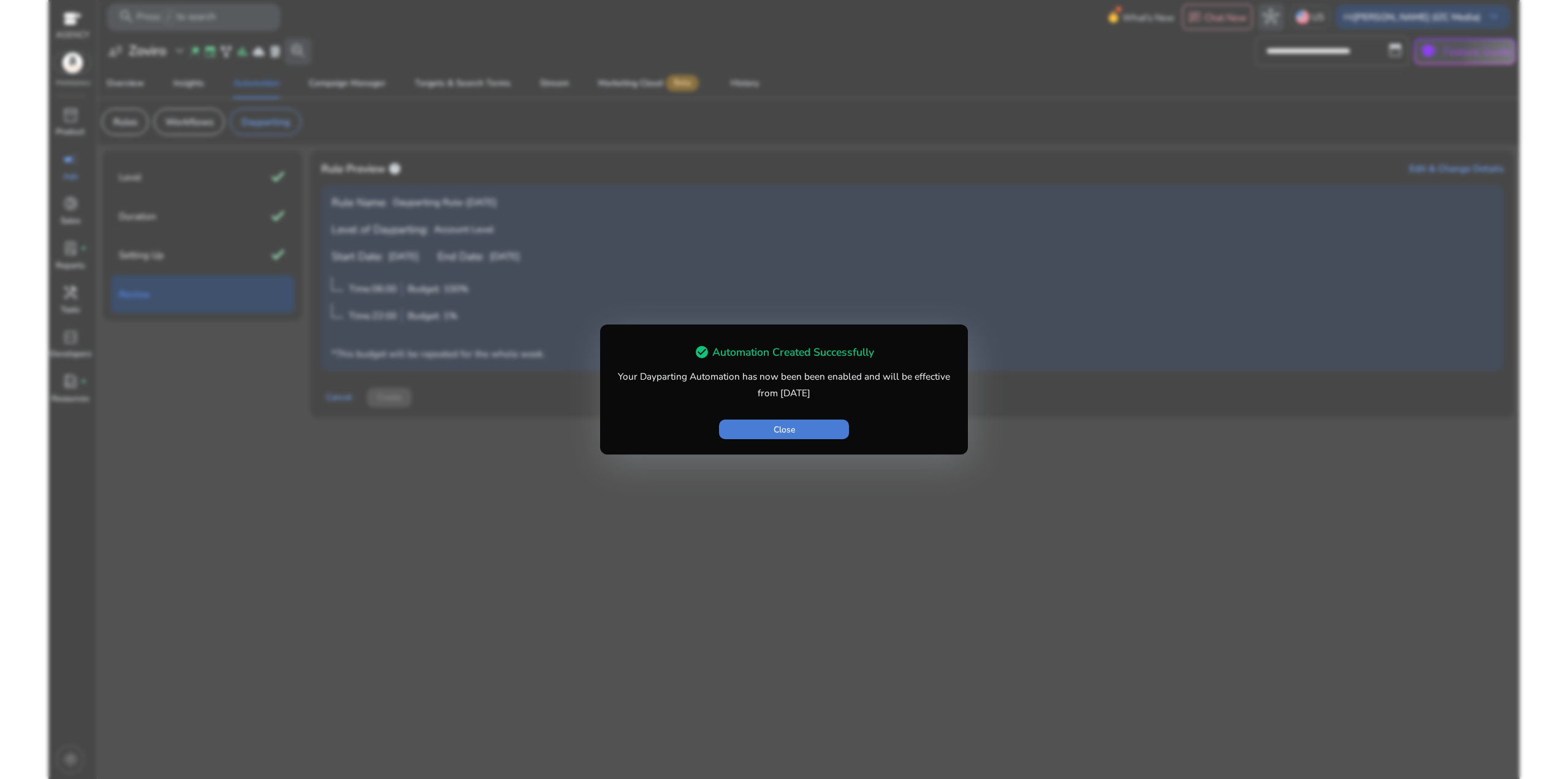
click at [753, 439] on span "button" at bounding box center [783, 429] width 129 height 29
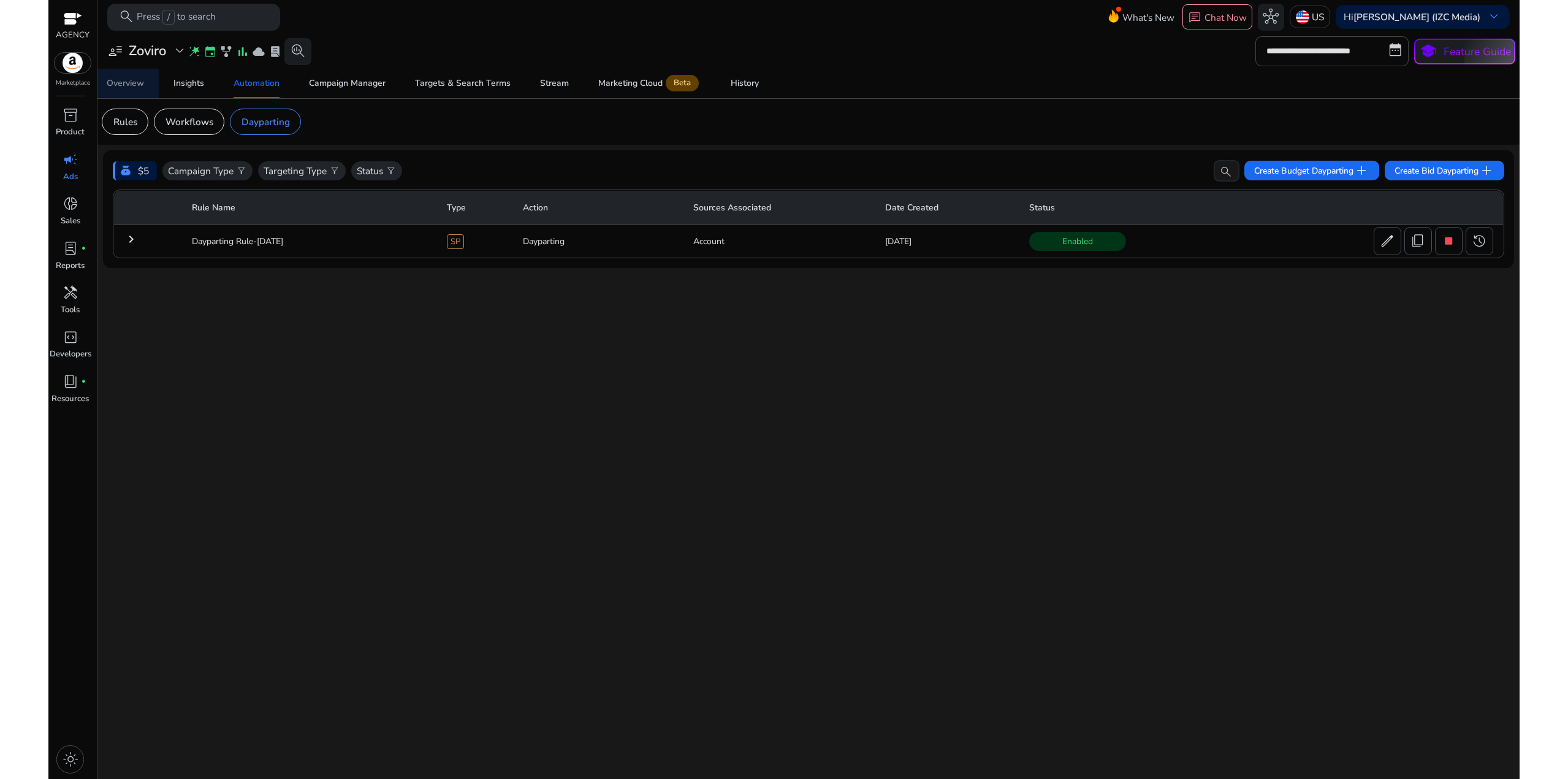
click at [141, 76] on span "Overview" at bounding box center [125, 83] width 38 height 29
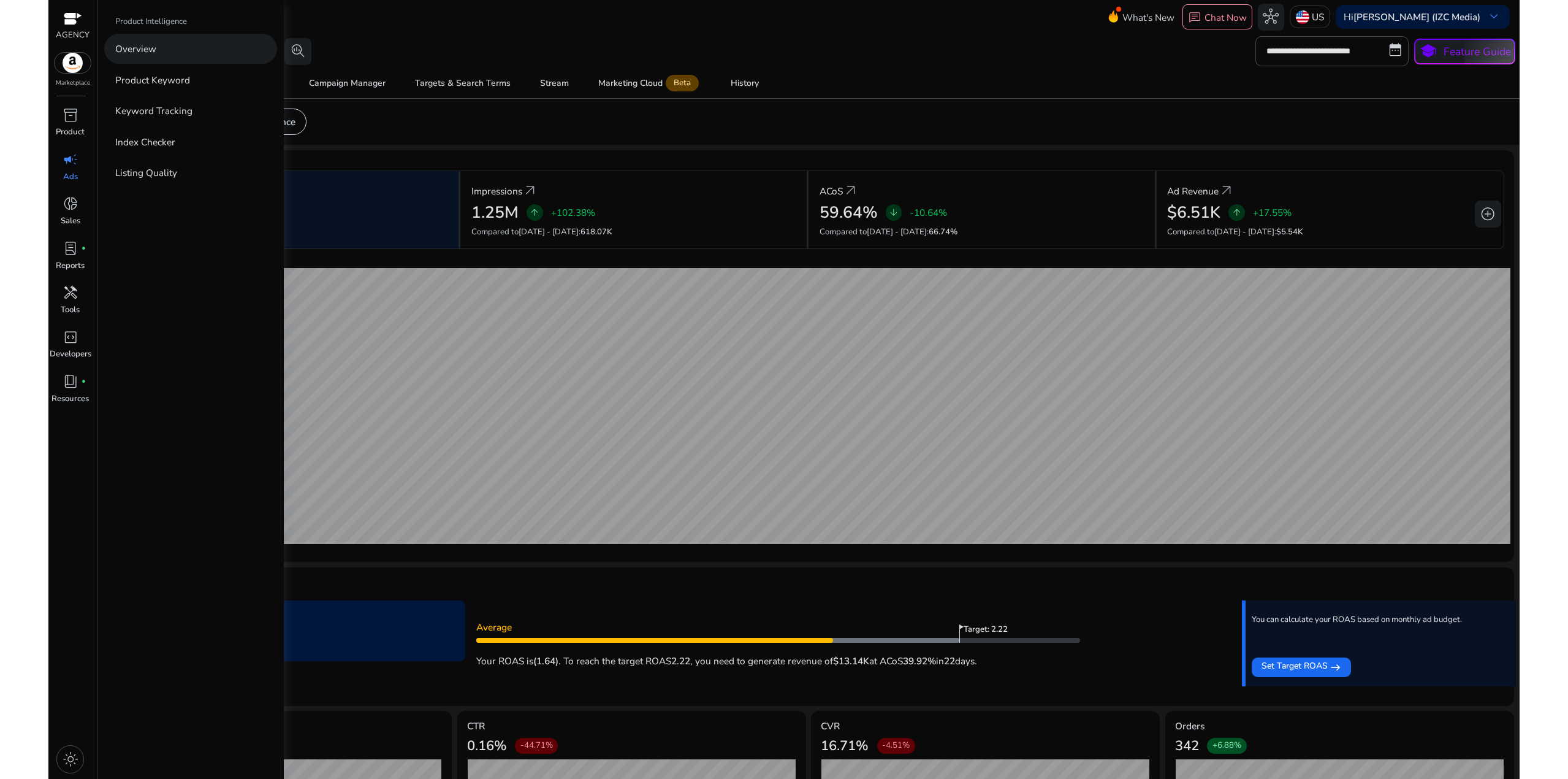
click at [167, 54] on link "Overview" at bounding box center [191, 48] width 173 height 30
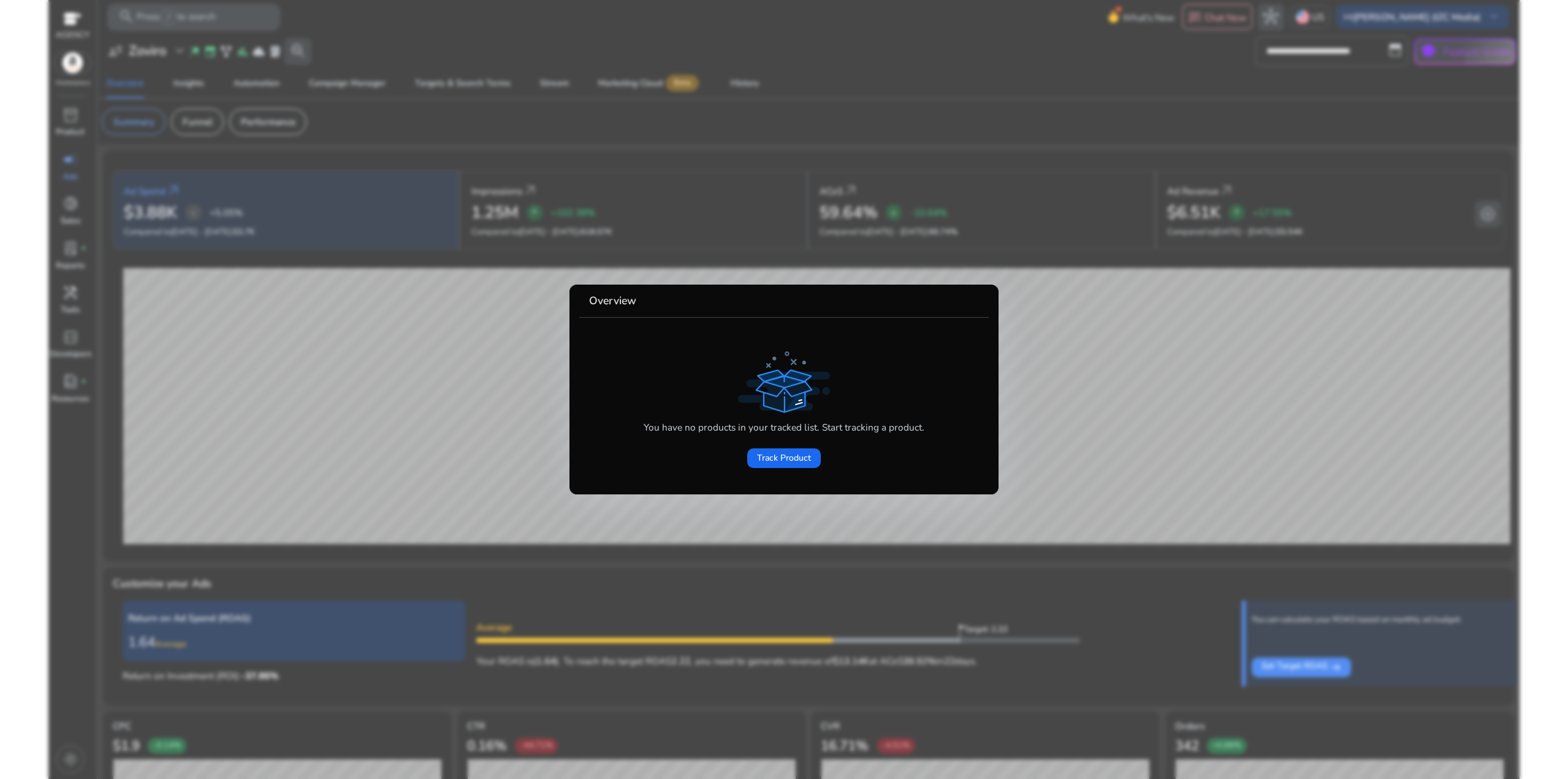
click at [294, 330] on div at bounding box center [784, 389] width 1568 height 779
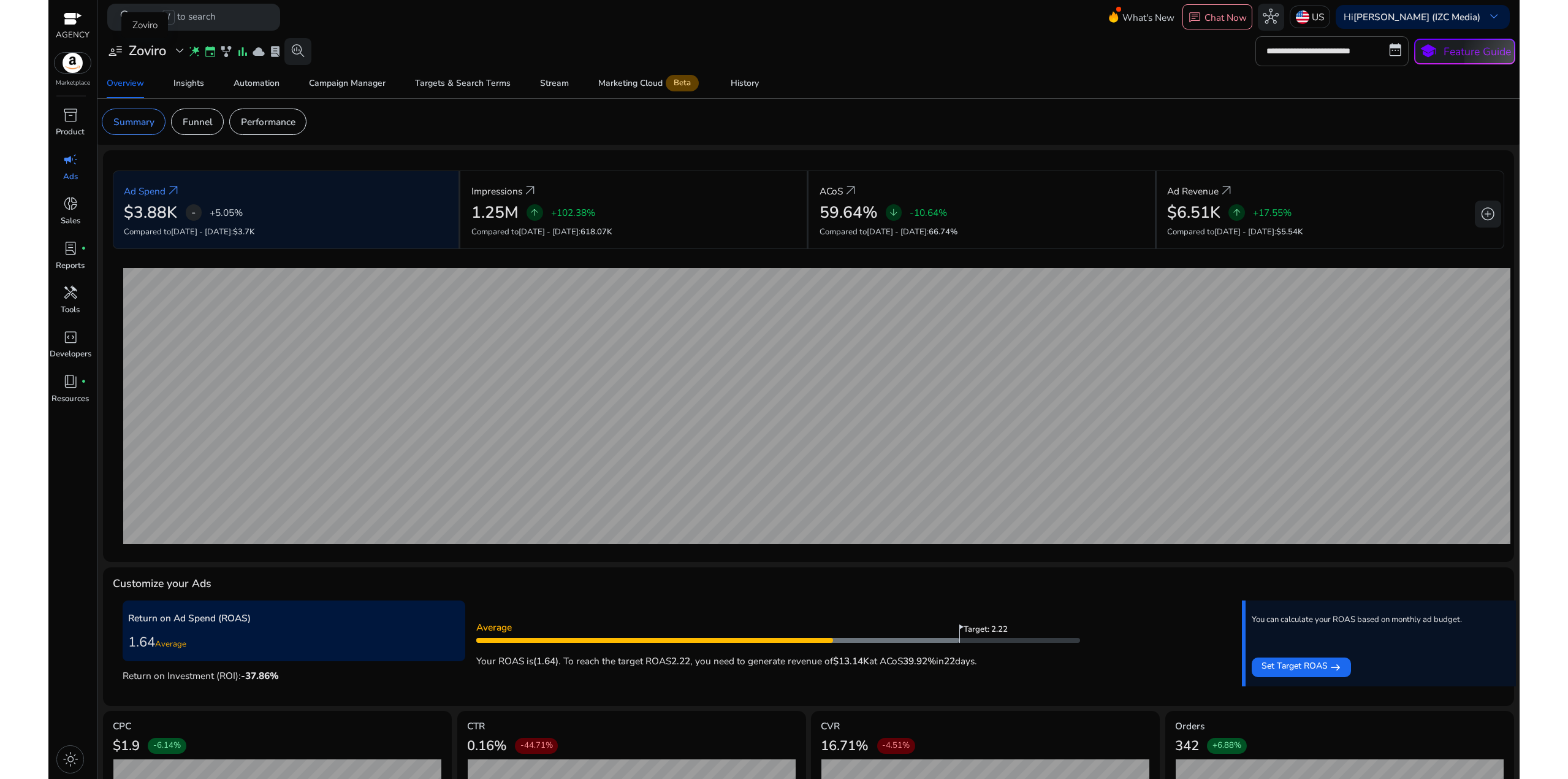
click at [141, 45] on h3 "Zoviro" at bounding box center [147, 51] width 38 height 16
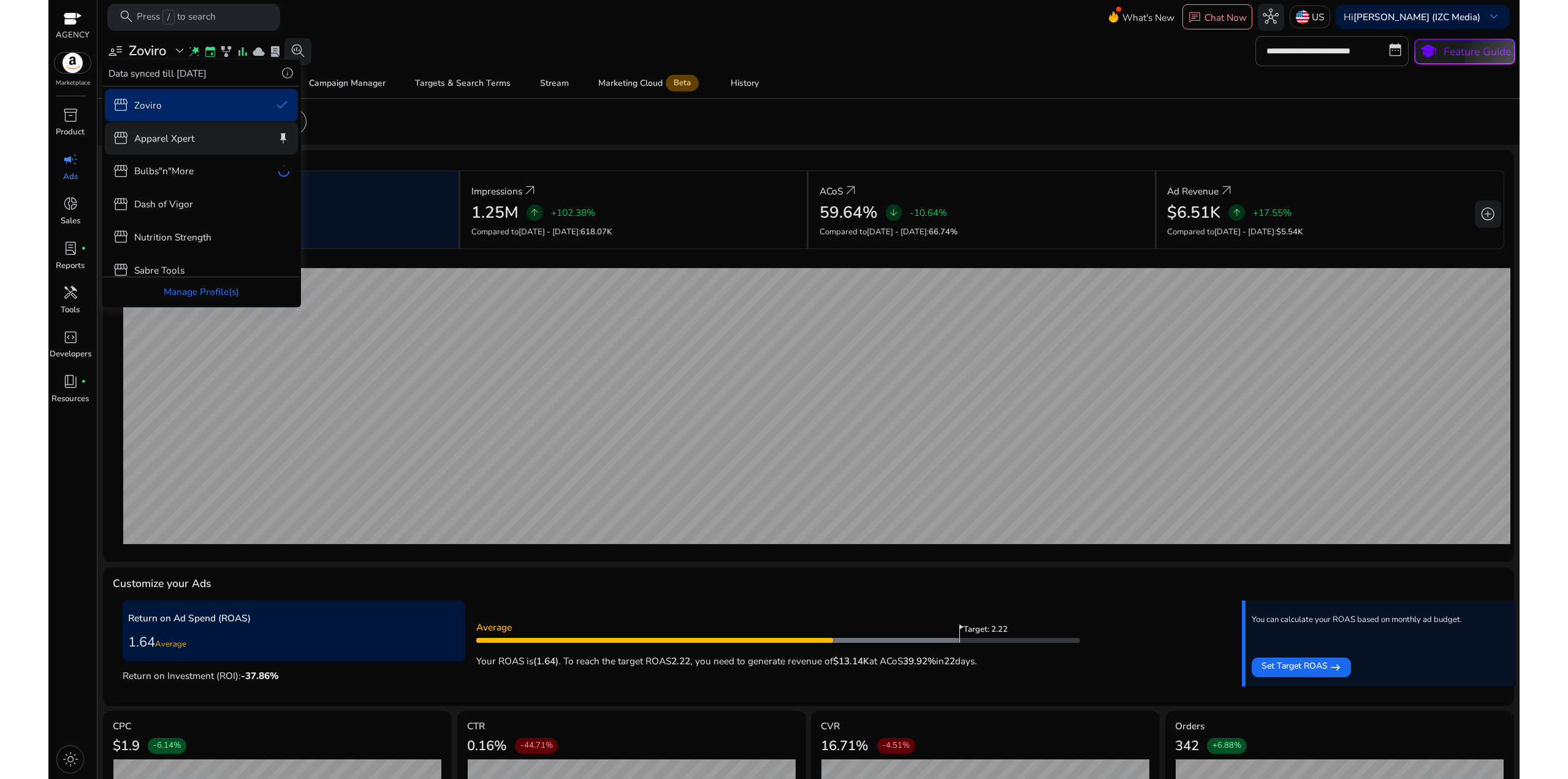
click at [194, 135] on p "Apparel Xpert" at bounding box center [165, 138] width 60 height 14
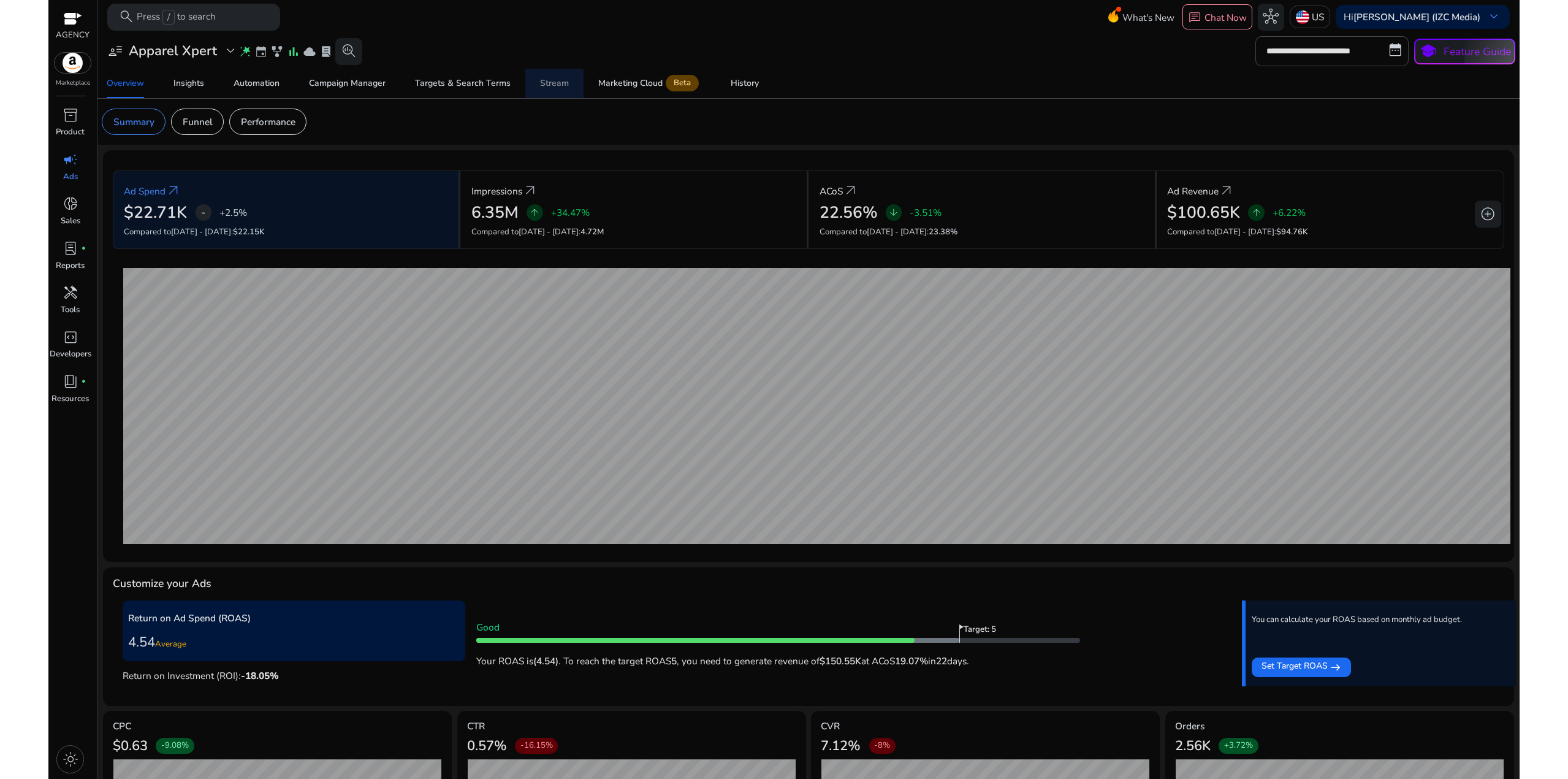
click at [570, 76] on link "Stream" at bounding box center [554, 83] width 58 height 29
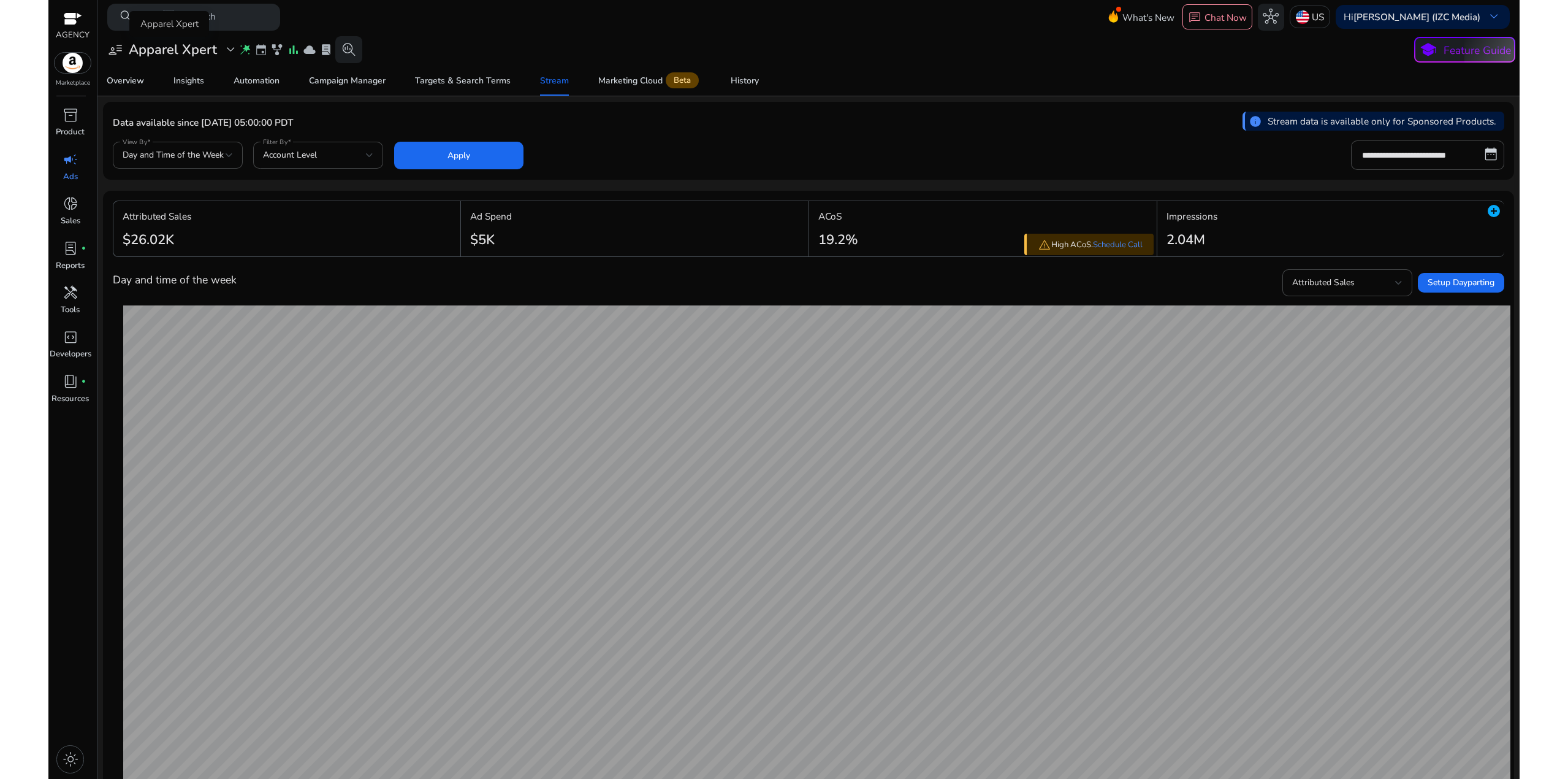
click at [186, 51] on h3 "Apparel Xpert" at bounding box center [172, 50] width 88 height 16
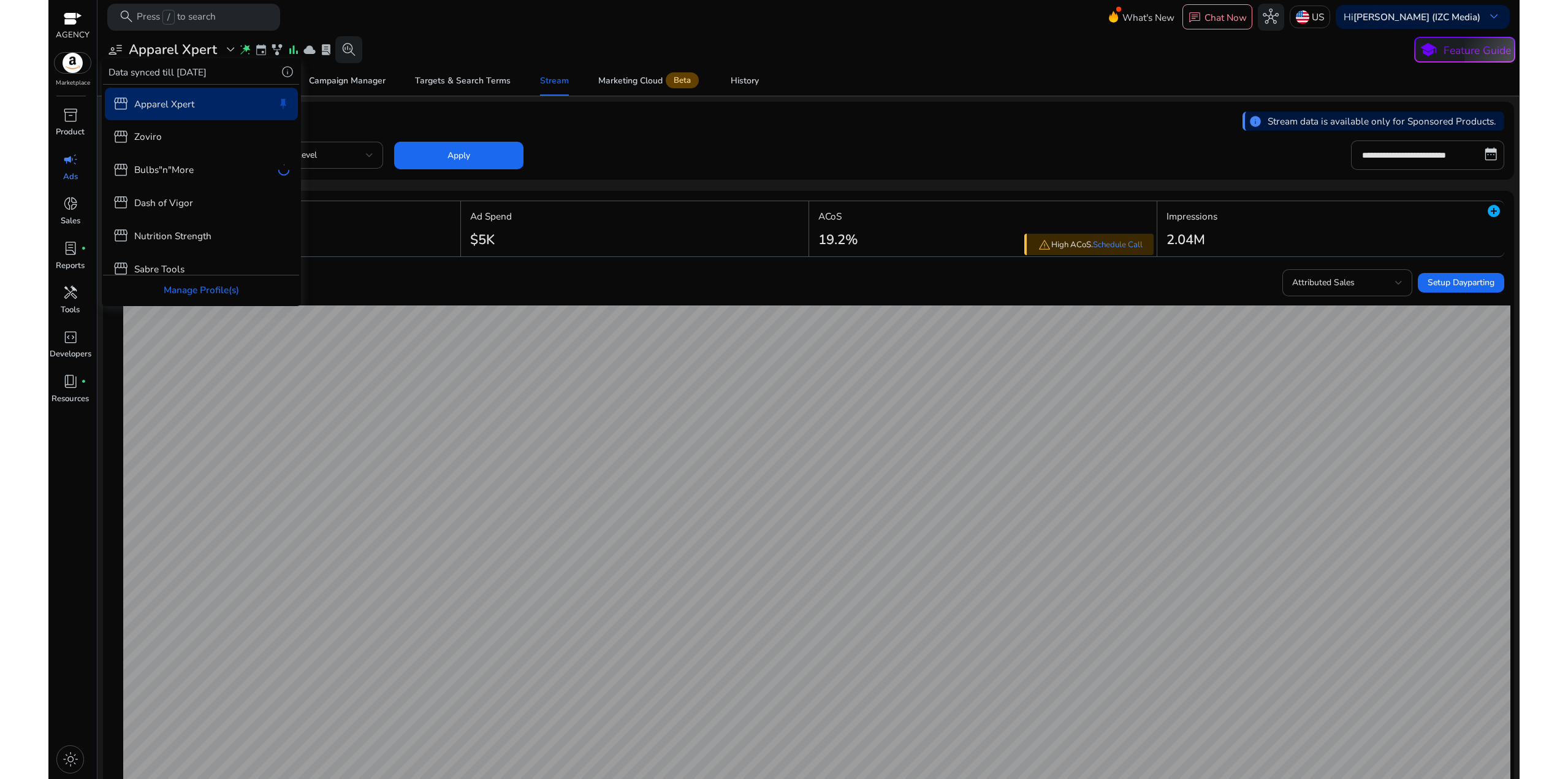
click at [560, 115] on div at bounding box center [784, 389] width 1568 height 779
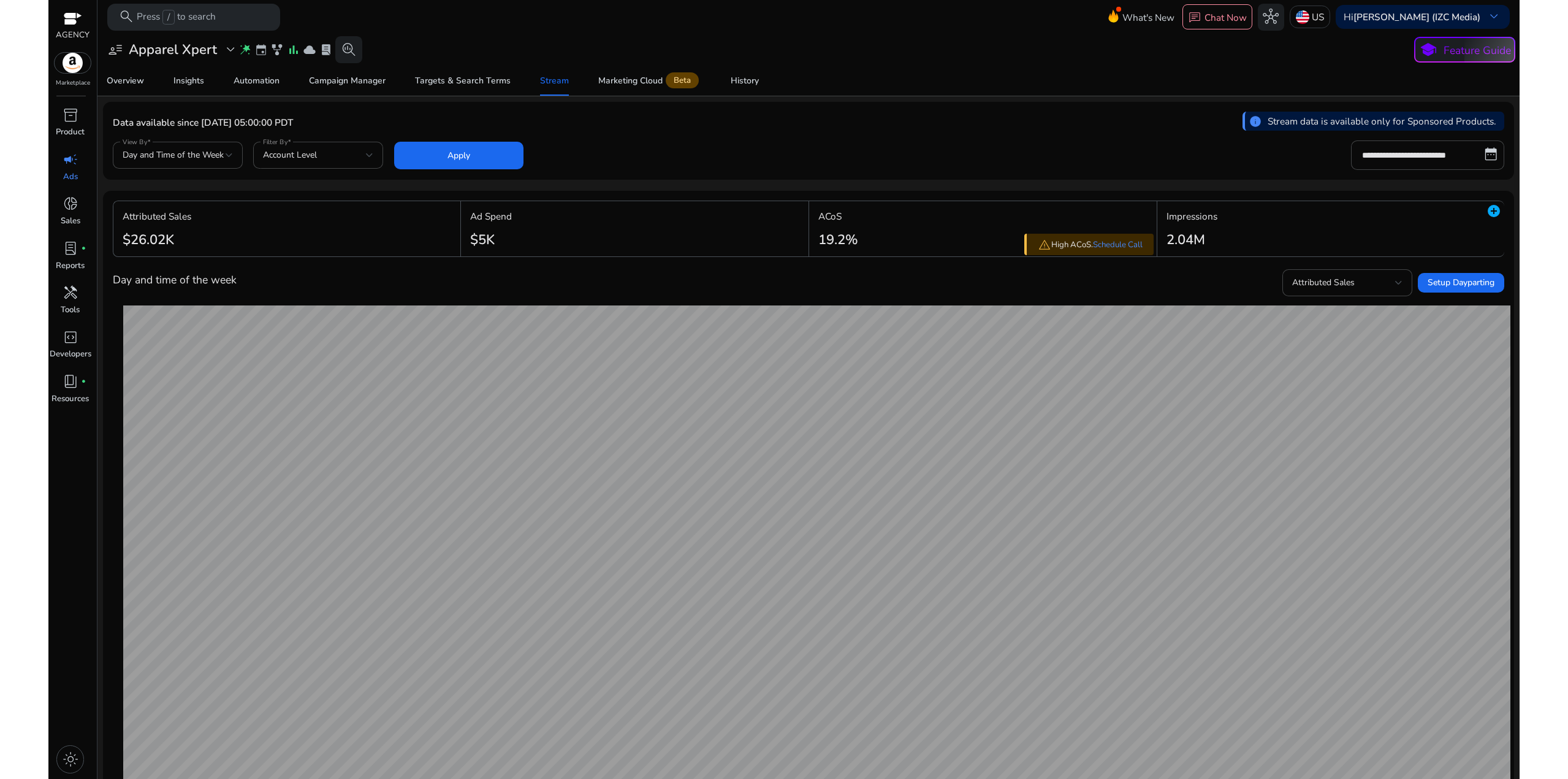
click at [870, 259] on mat-card "Attributed Sales $26.02K Ad Spend $5K warning High ACoS. Schedule Call ACoS 19.…" at bounding box center [808, 566] width 1411 height 752
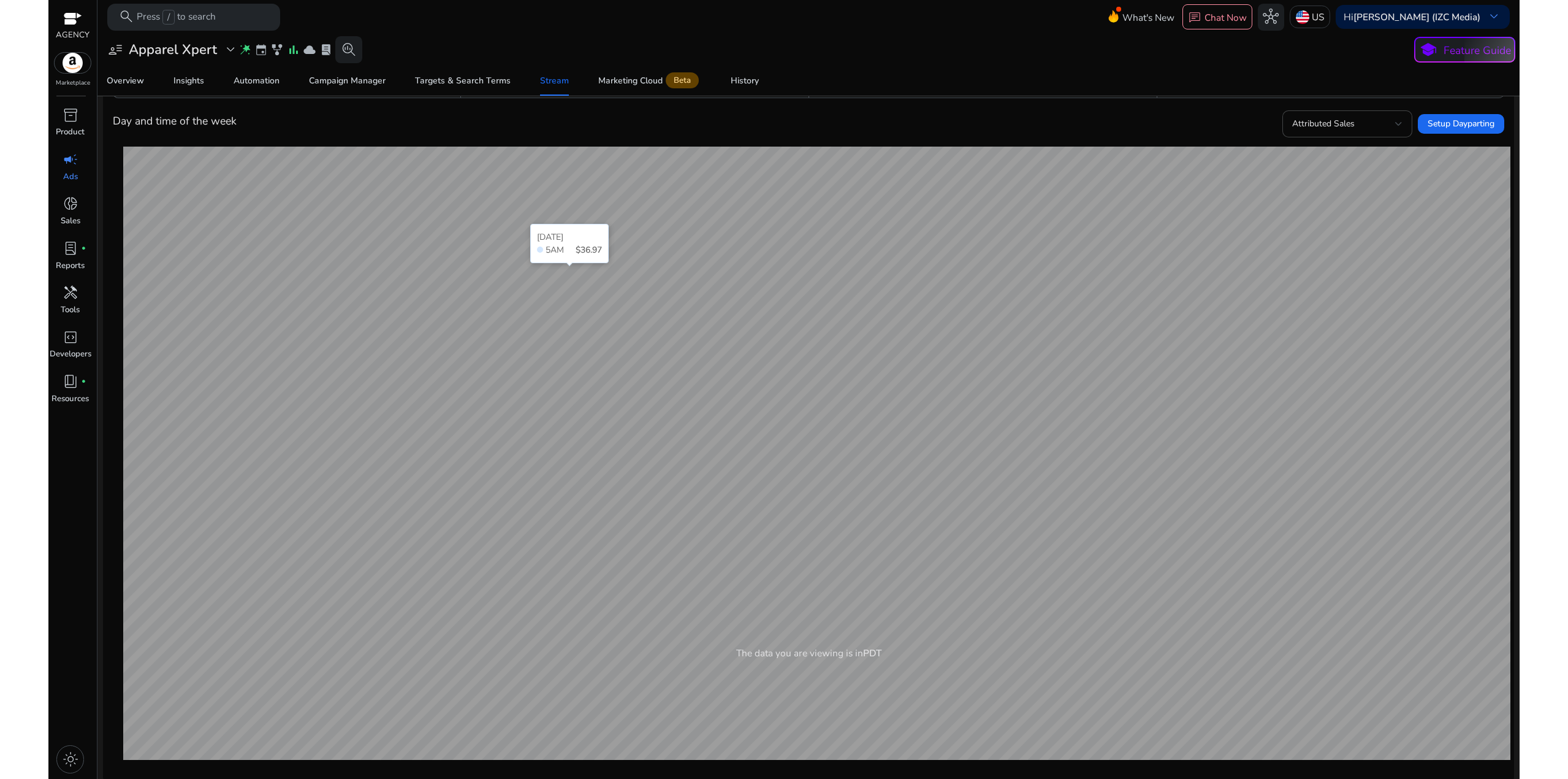
scroll to position [165, 0]
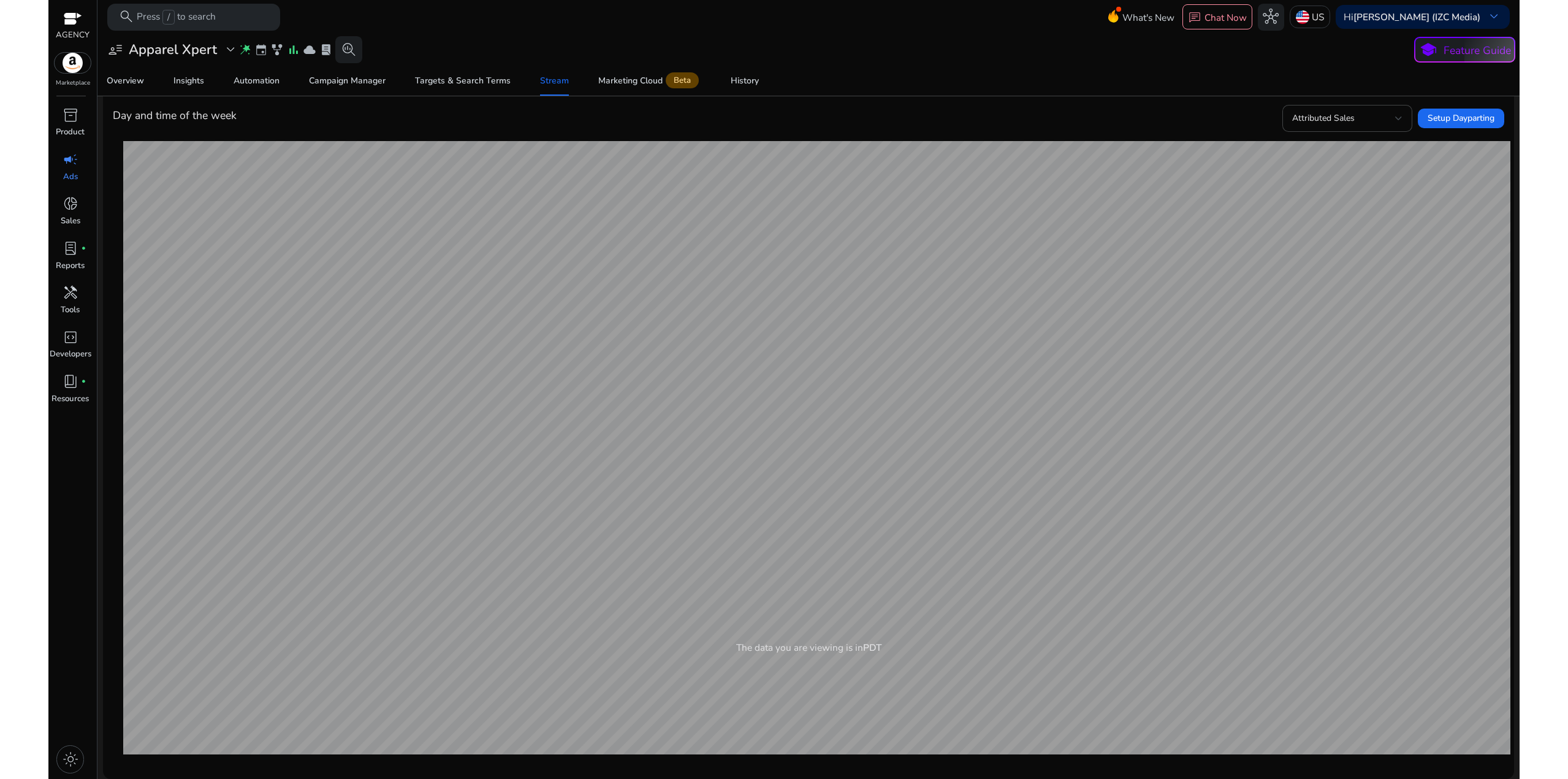
click at [1345, 93] on div "Overview Insights Automation Campaign Manager Targets & Search Terms Stream Mar…" at bounding box center [808, 81] width 1433 height 29
click at [1358, 116] on div "Attributed Sales" at bounding box center [1344, 118] width 103 height 14
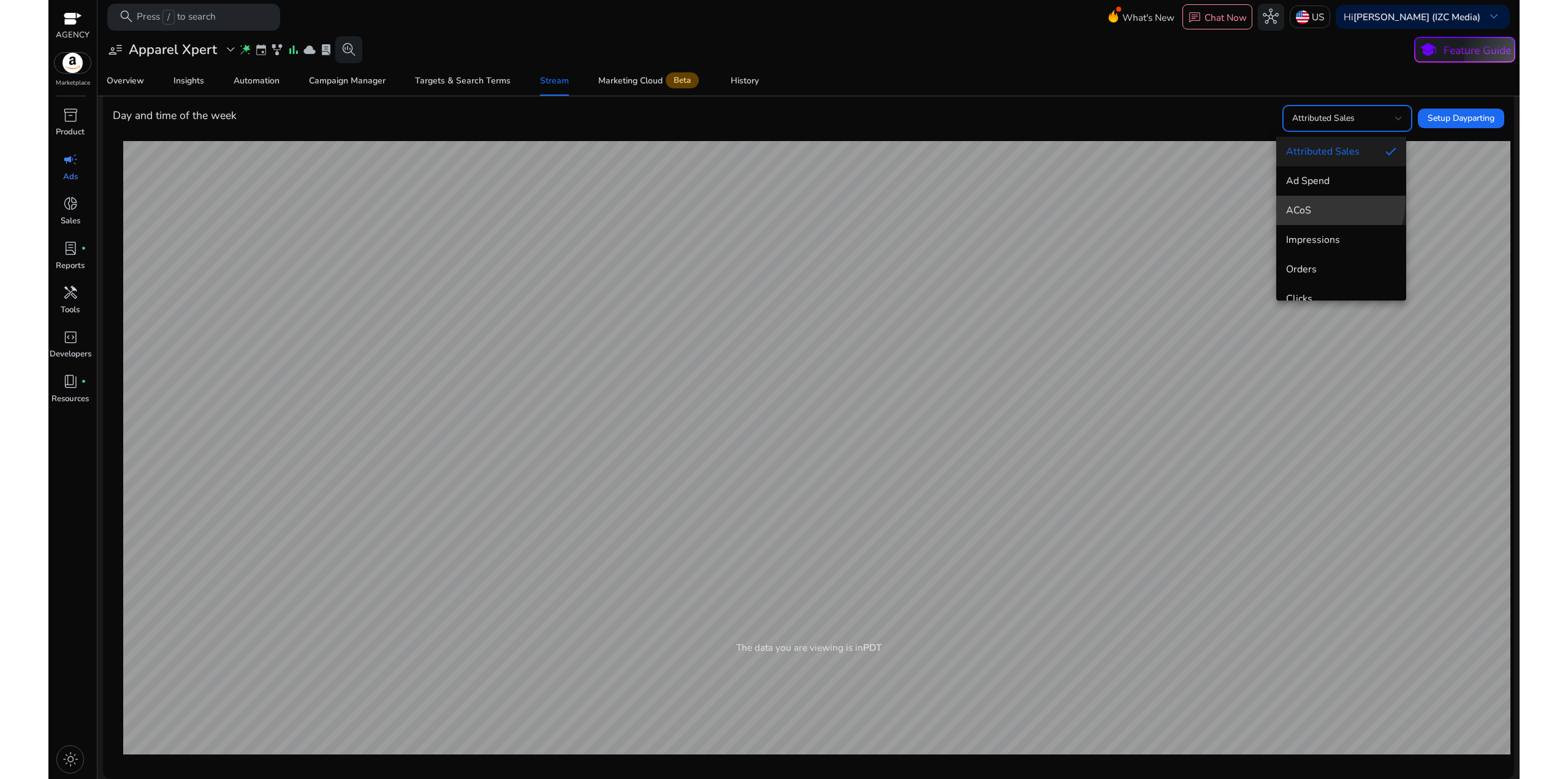
click at [1333, 201] on mat-option "ACoS" at bounding box center [1342, 210] width 130 height 29
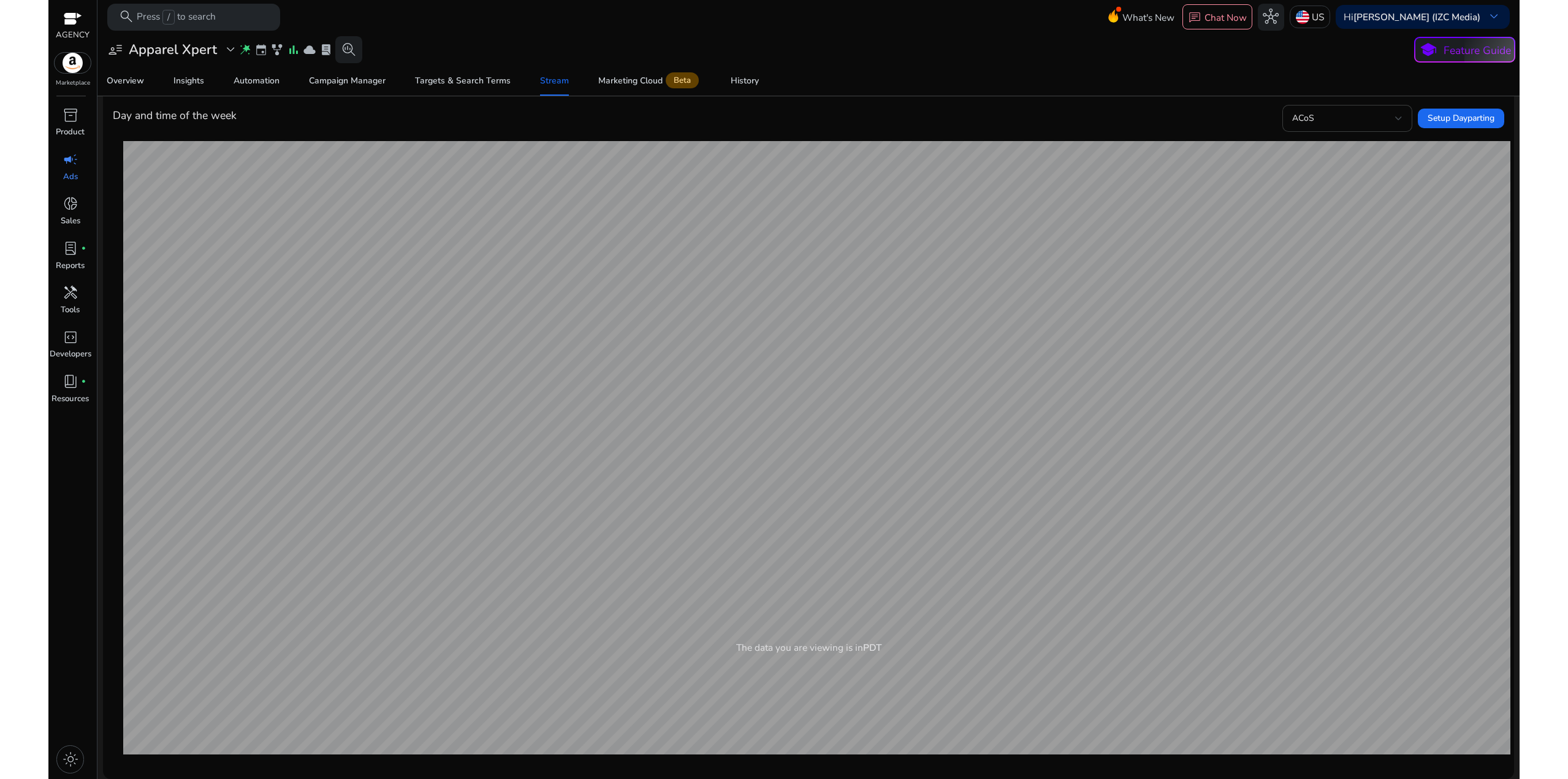
drag, startPoint x: 1164, startPoint y: 125, endPoint x: 1305, endPoint y: 123, distance: 141.0
click at [1167, 126] on div "Day and time of the week ACoS Setup Dayparting" at bounding box center [809, 118] width 1391 height 29
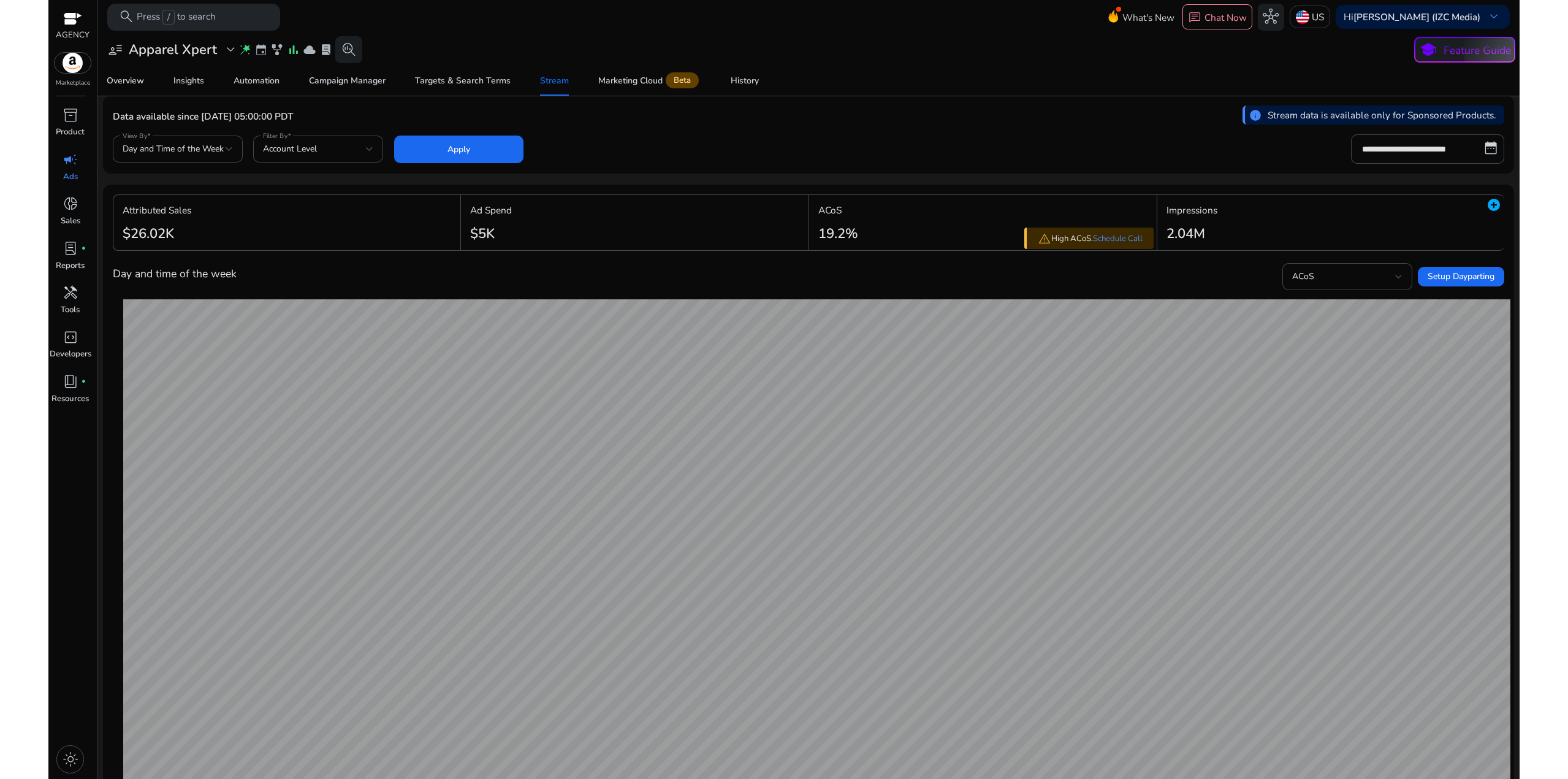
scroll to position [0, 0]
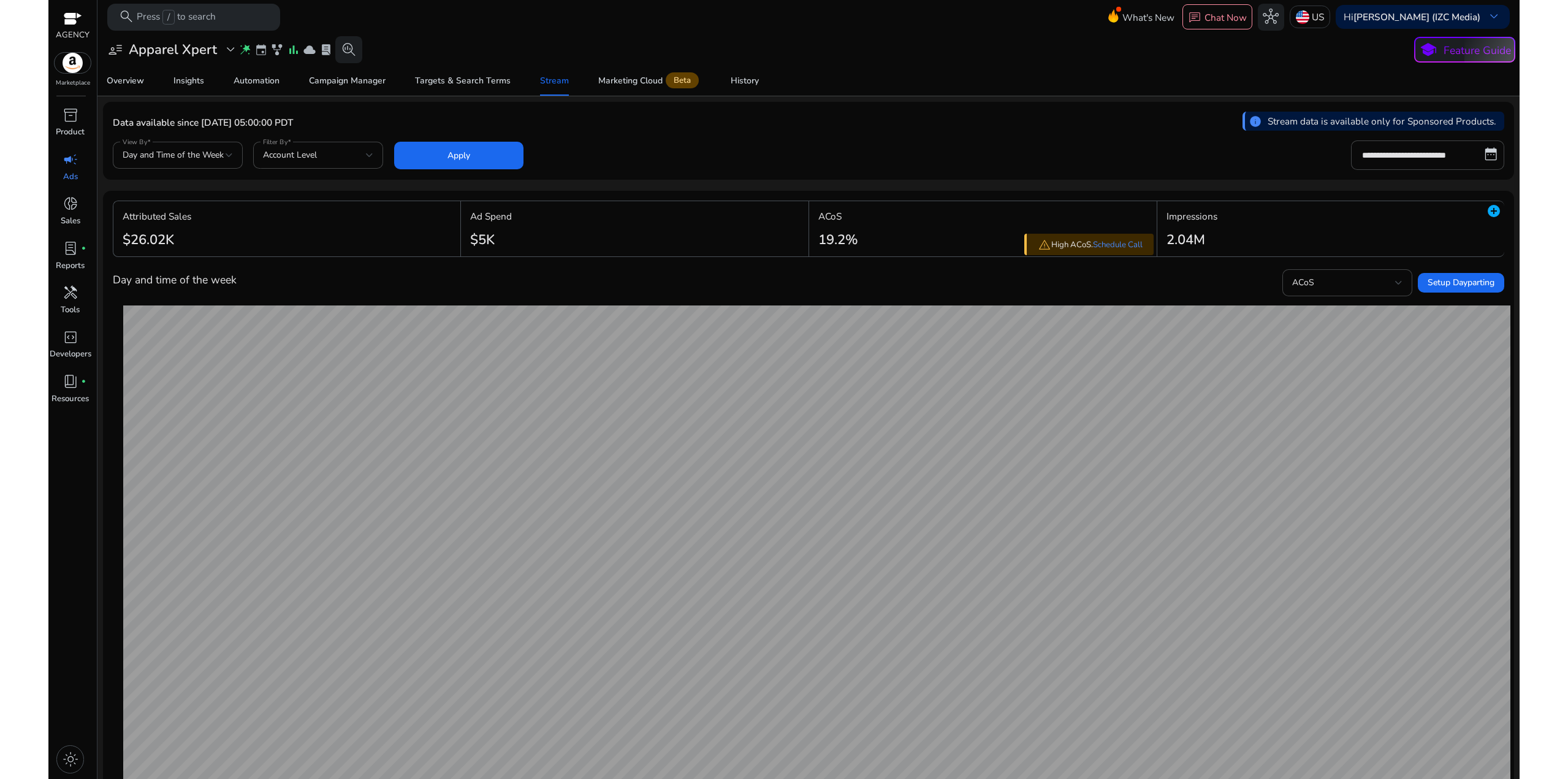
click at [344, 125] on div "Data available since Aug 5, 2025, 05:00:00 PDT info Stream data is available on…" at bounding box center [809, 124] width 1391 height 27
click at [104, 74] on link "Overview" at bounding box center [125, 81] width 67 height 29
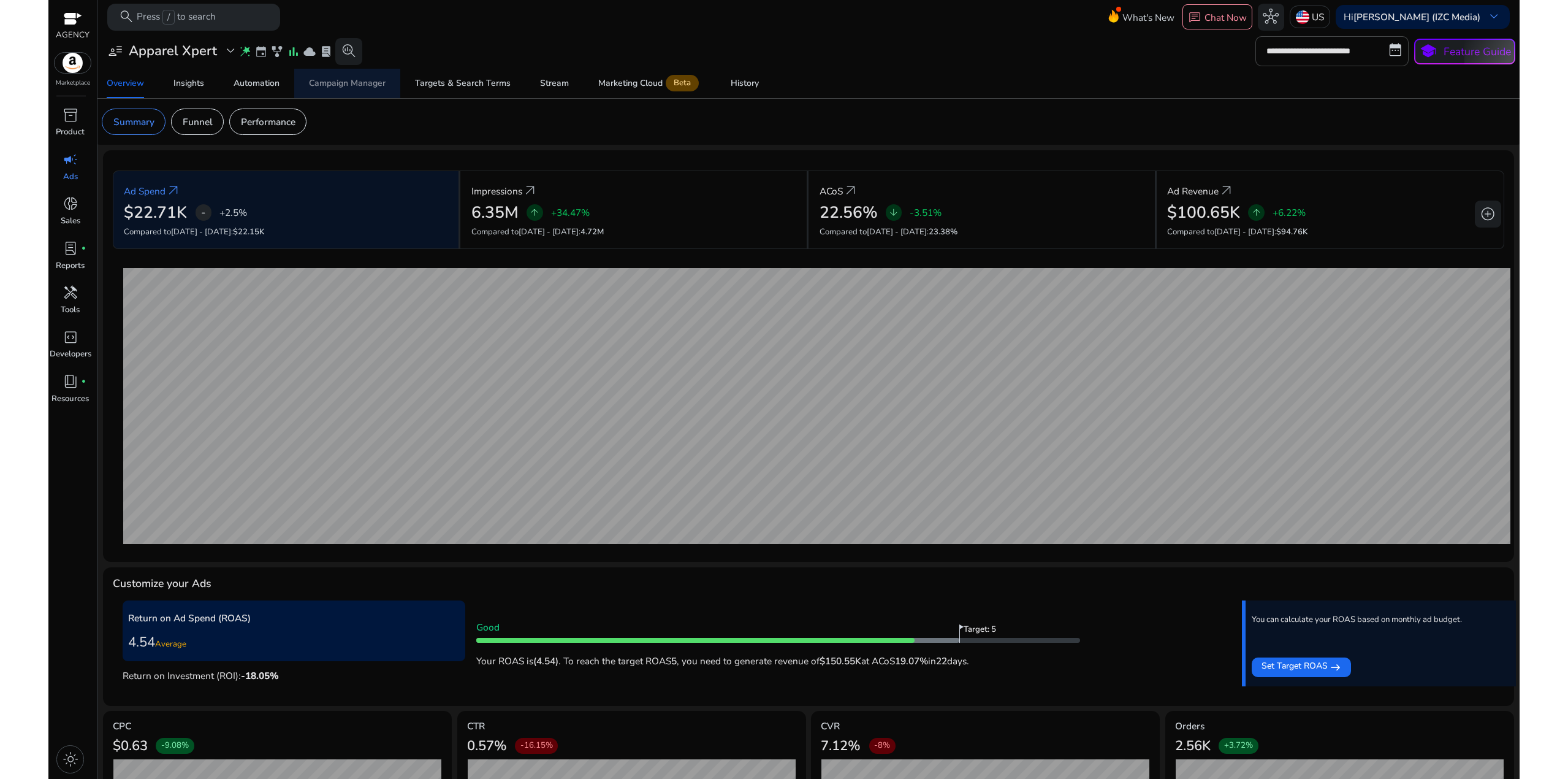
click at [328, 81] on div "Campaign Manager" at bounding box center [347, 83] width 76 height 9
